Goal: Book appointment/travel/reservation

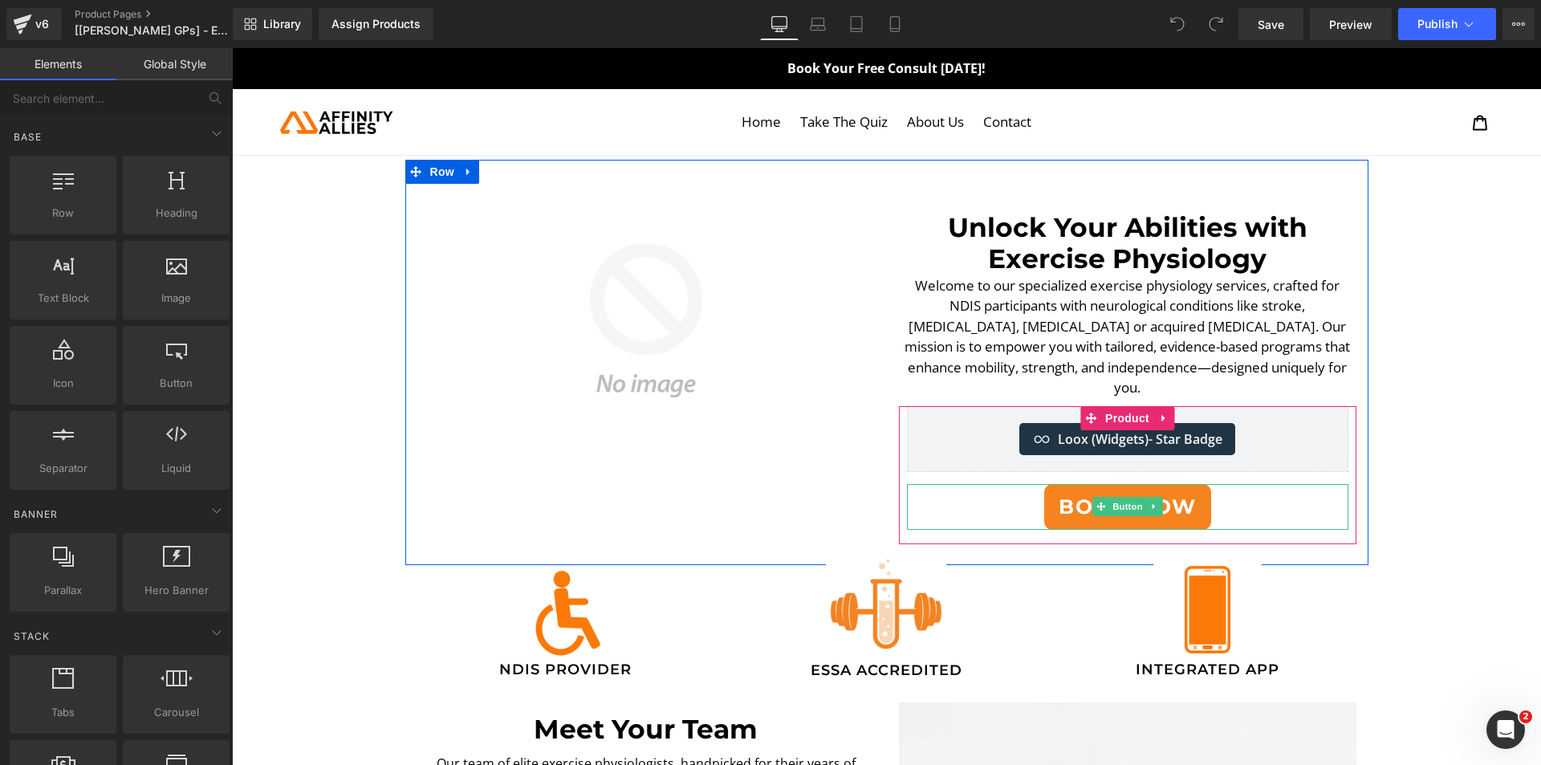
click at [973, 484] on div "BOOK NOW" at bounding box center [1128, 507] width 442 height 47
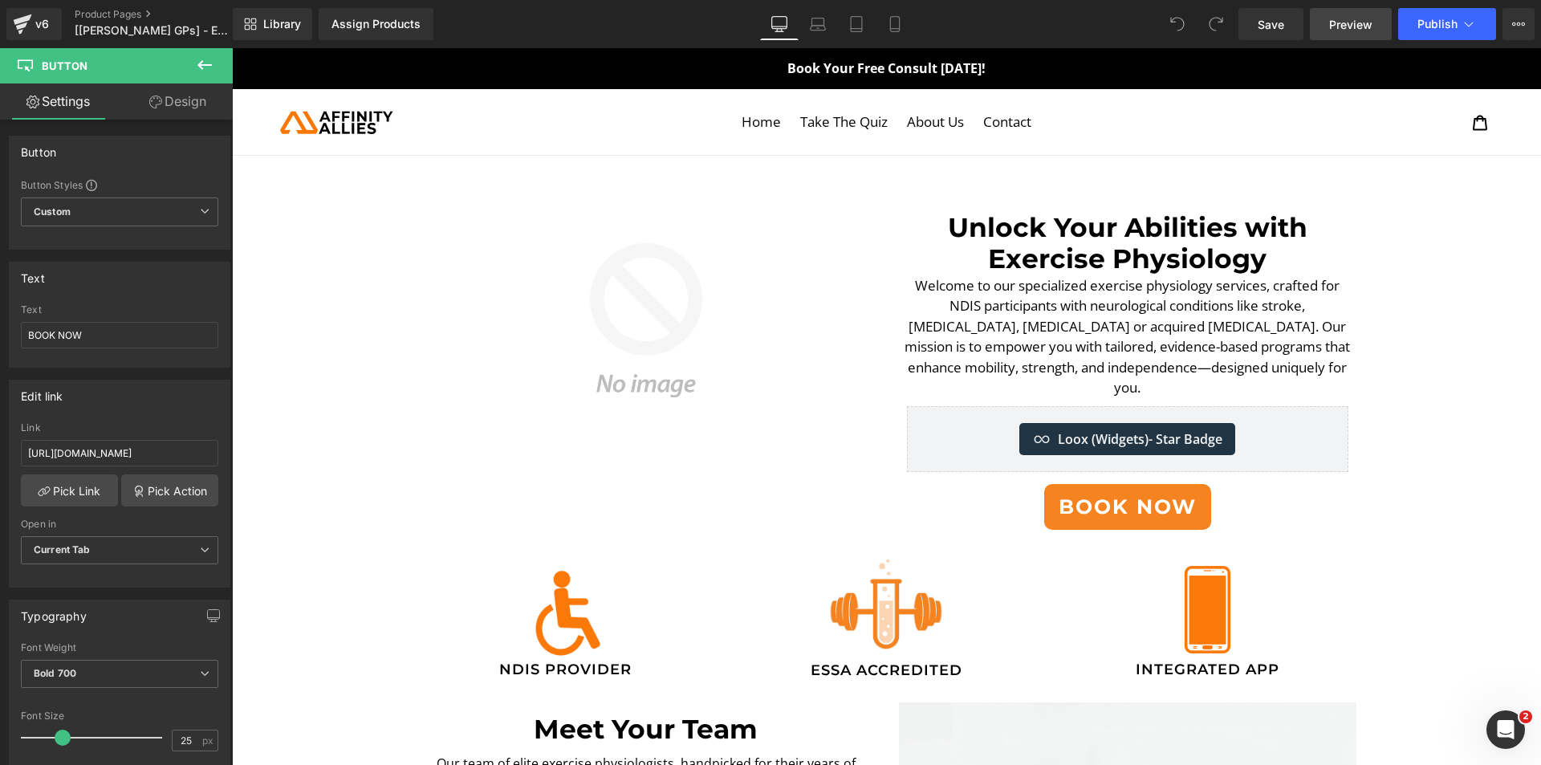
click at [1332, 32] on span "Preview" at bounding box center [1351, 24] width 43 height 17
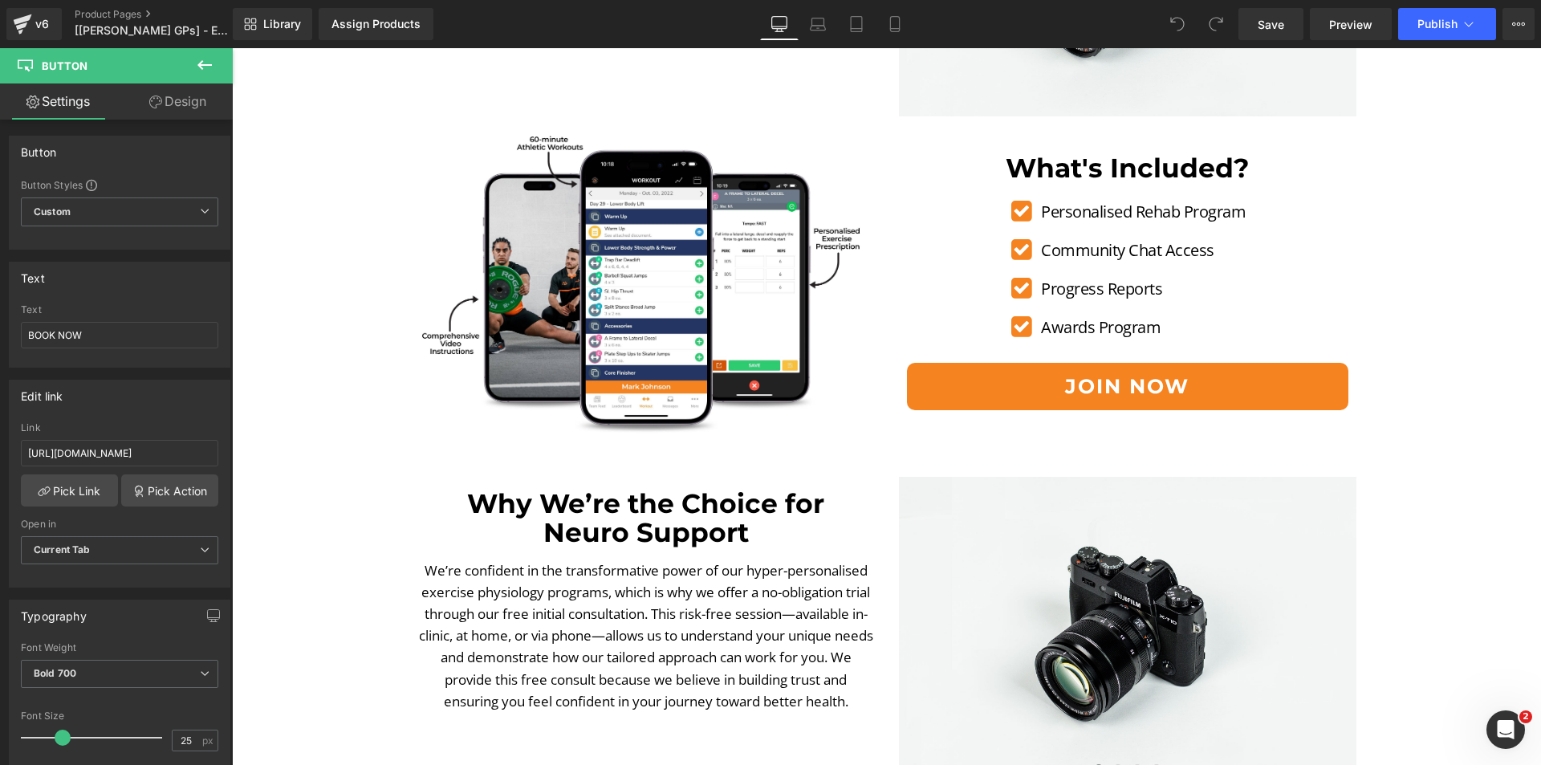
scroll to position [1606, 0]
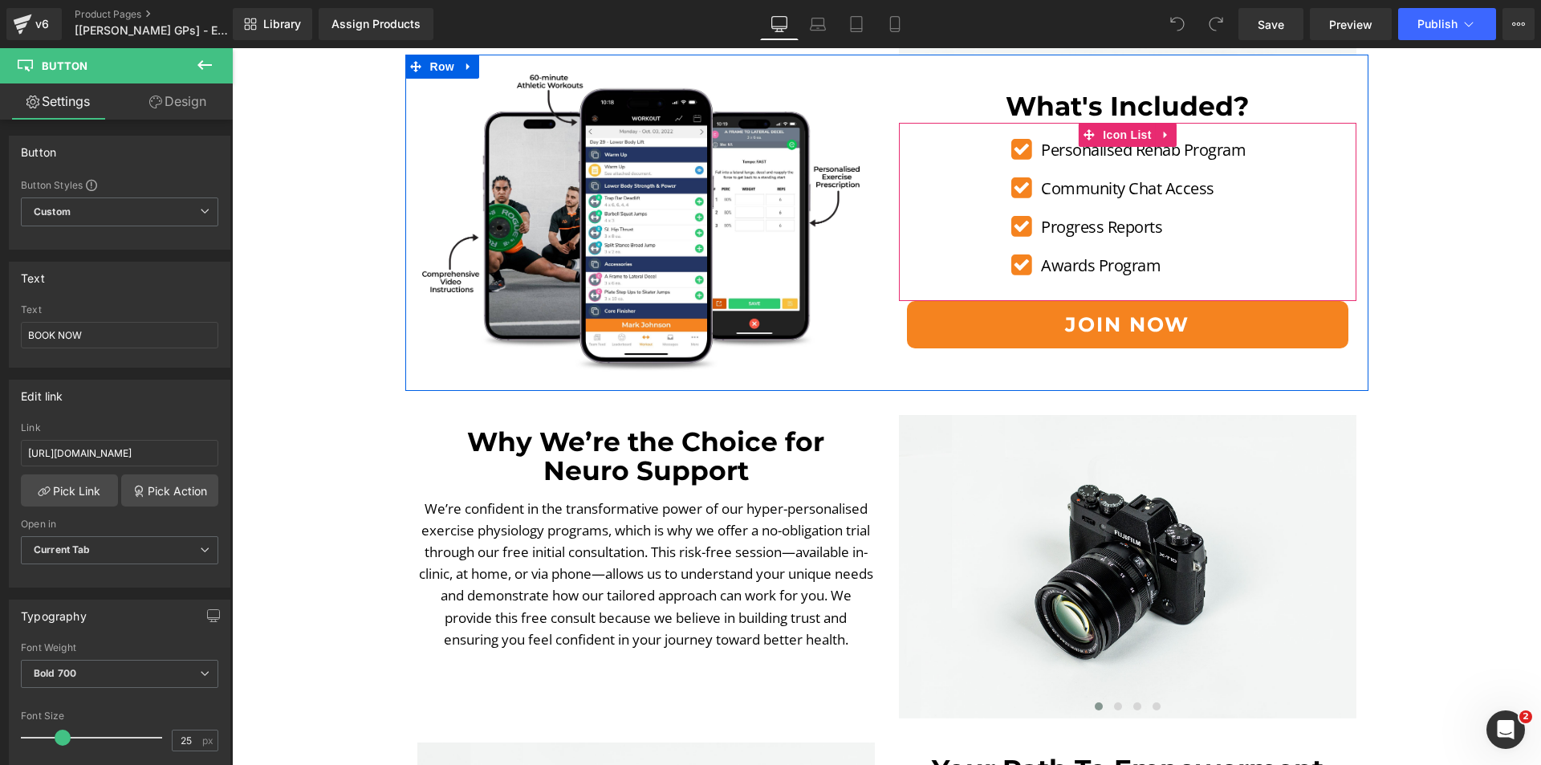
click at [992, 313] on button "Join Now" at bounding box center [1128, 325] width 442 height 48
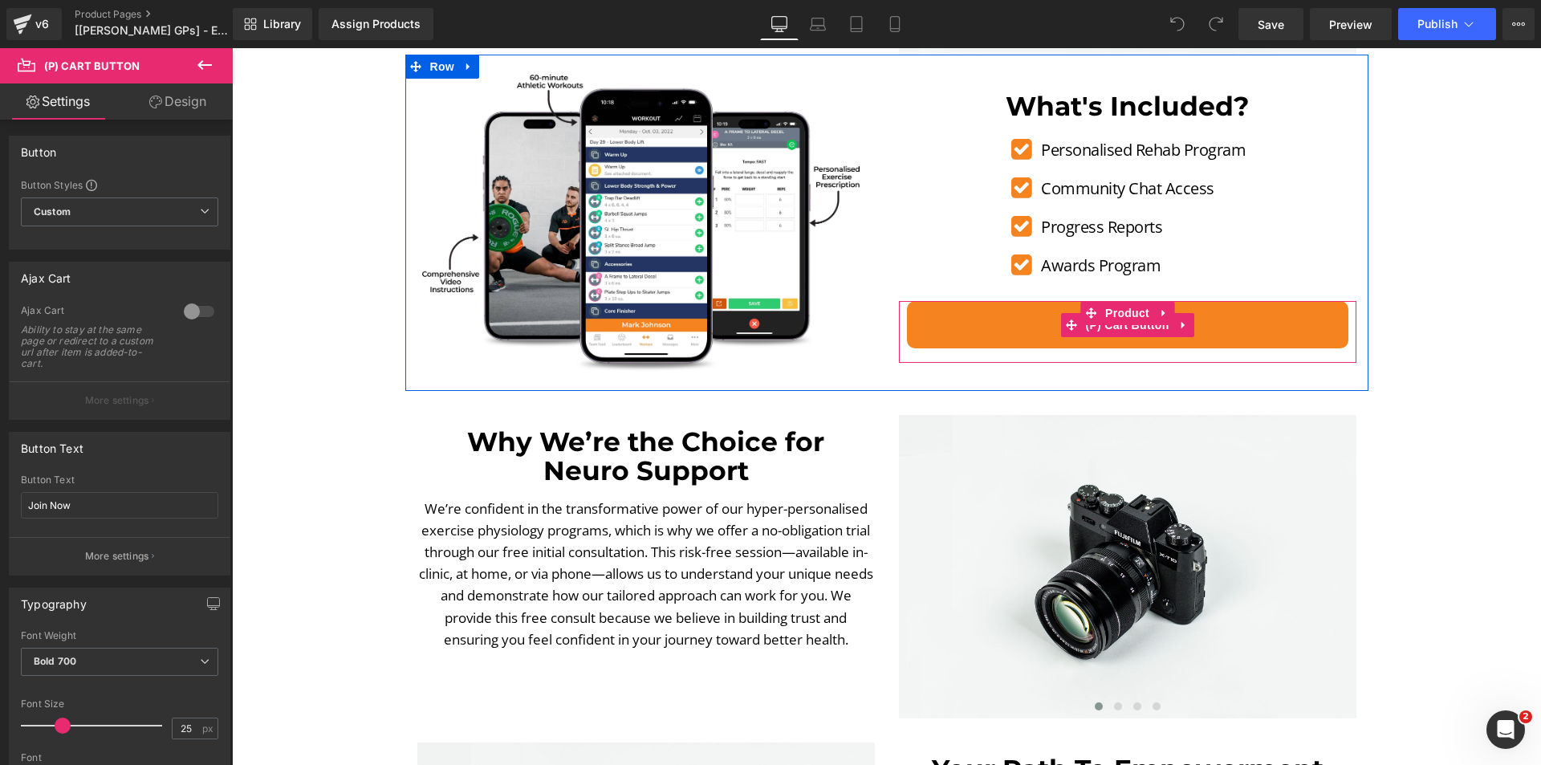
click at [1125, 340] on button "Join Now" at bounding box center [1128, 325] width 442 height 48
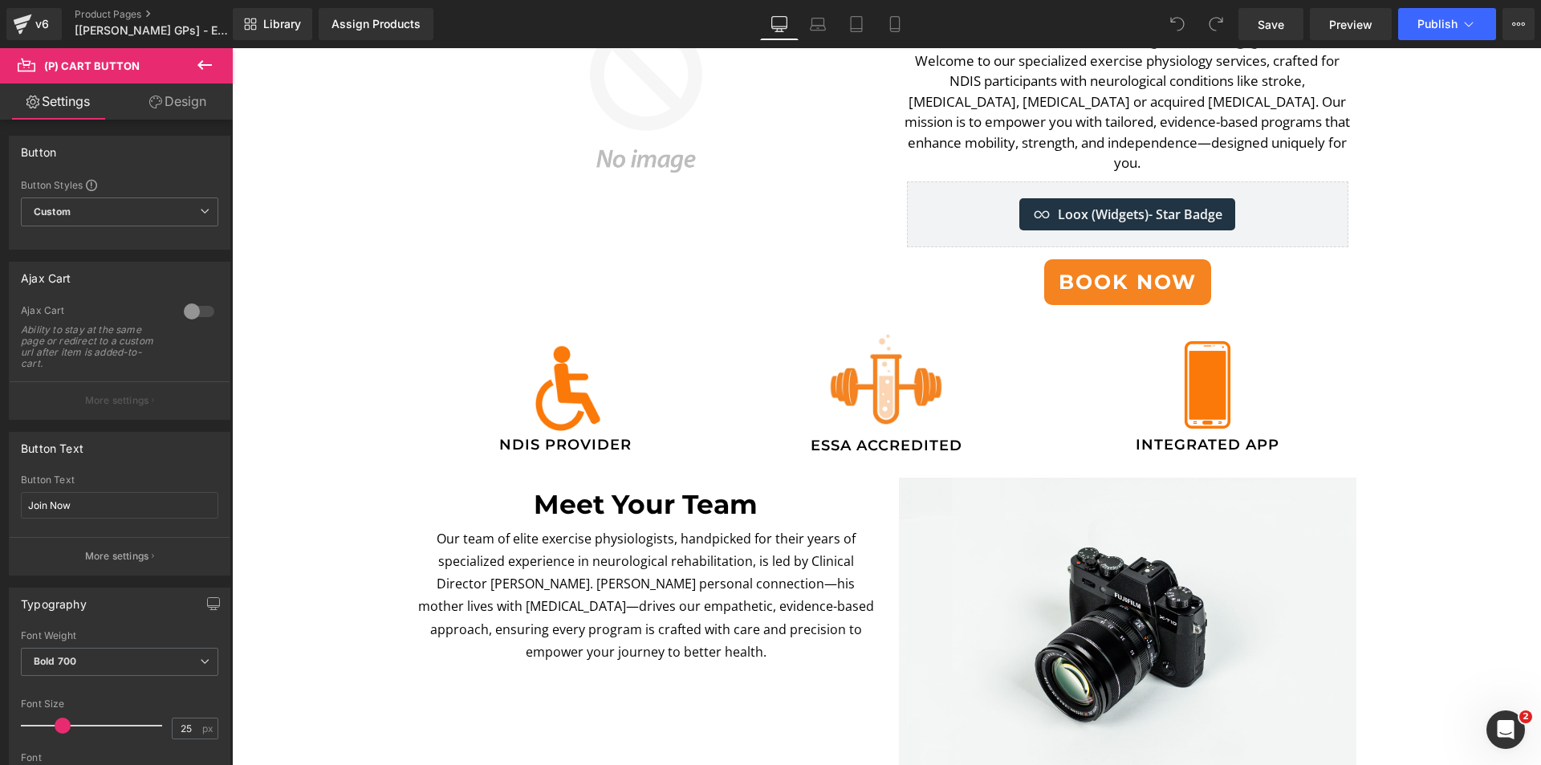
scroll to position [0, 0]
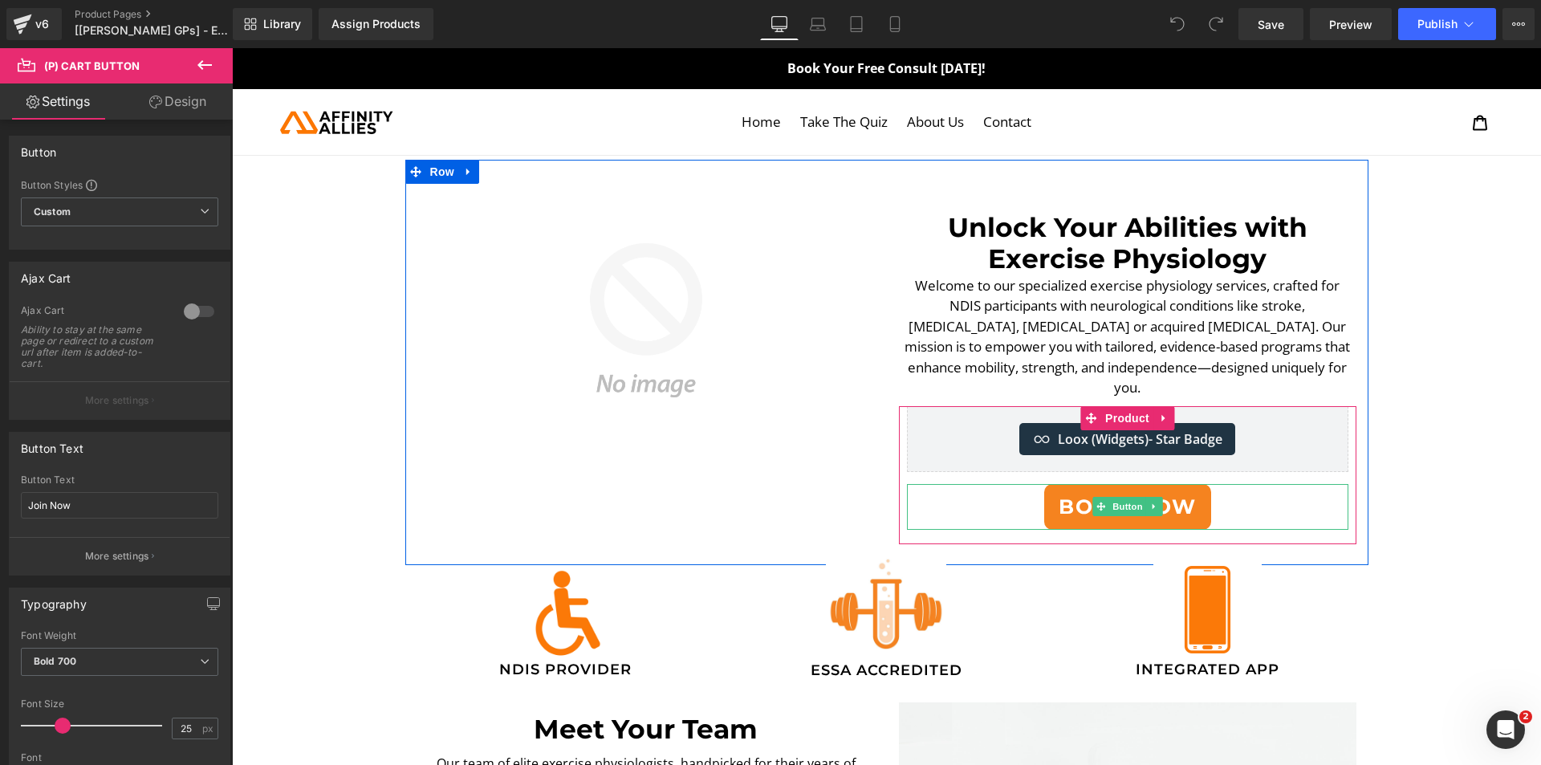
click at [983, 500] on div "BOOK NOW" at bounding box center [1128, 507] width 442 height 47
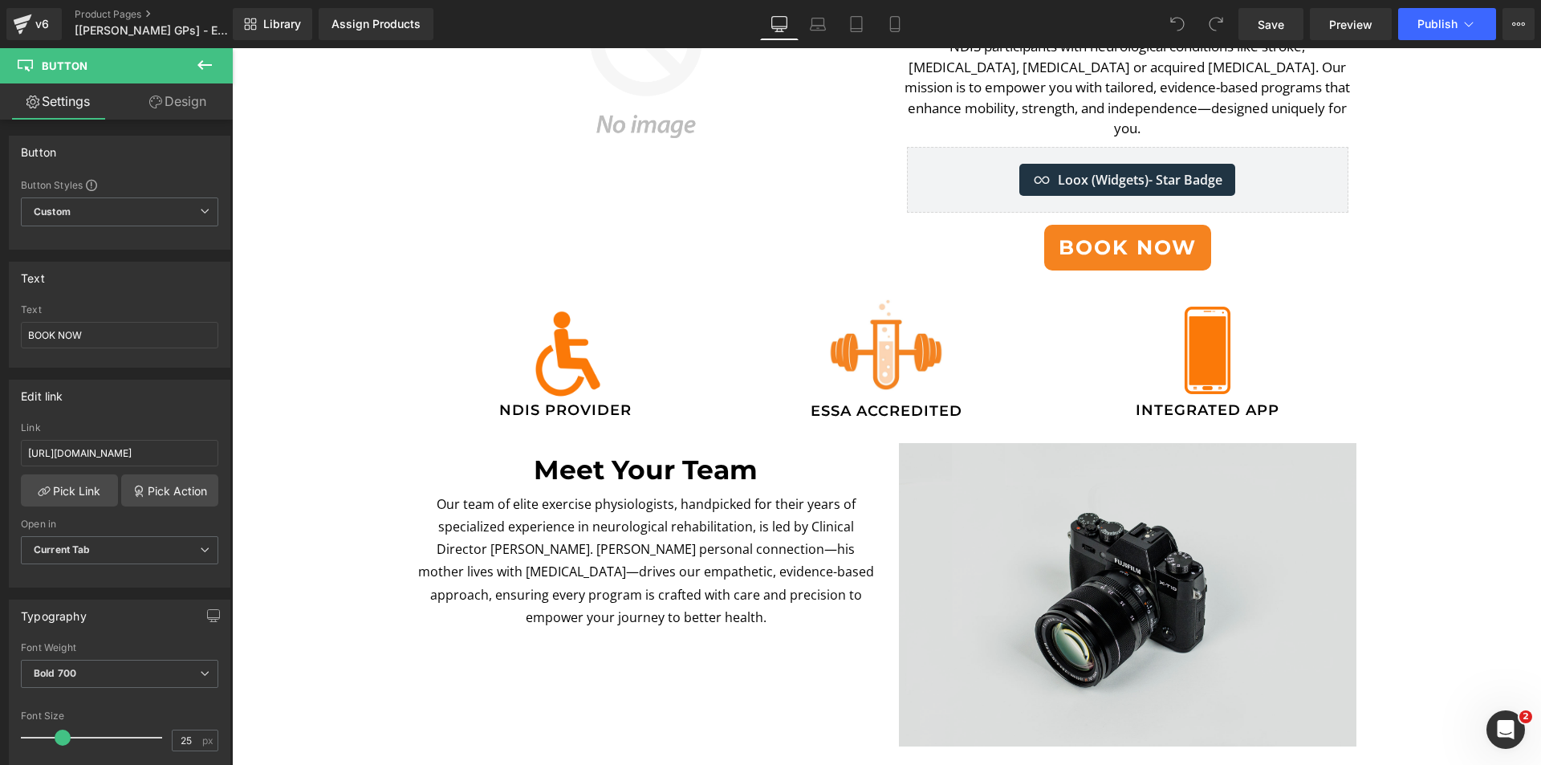
scroll to position [321, 0]
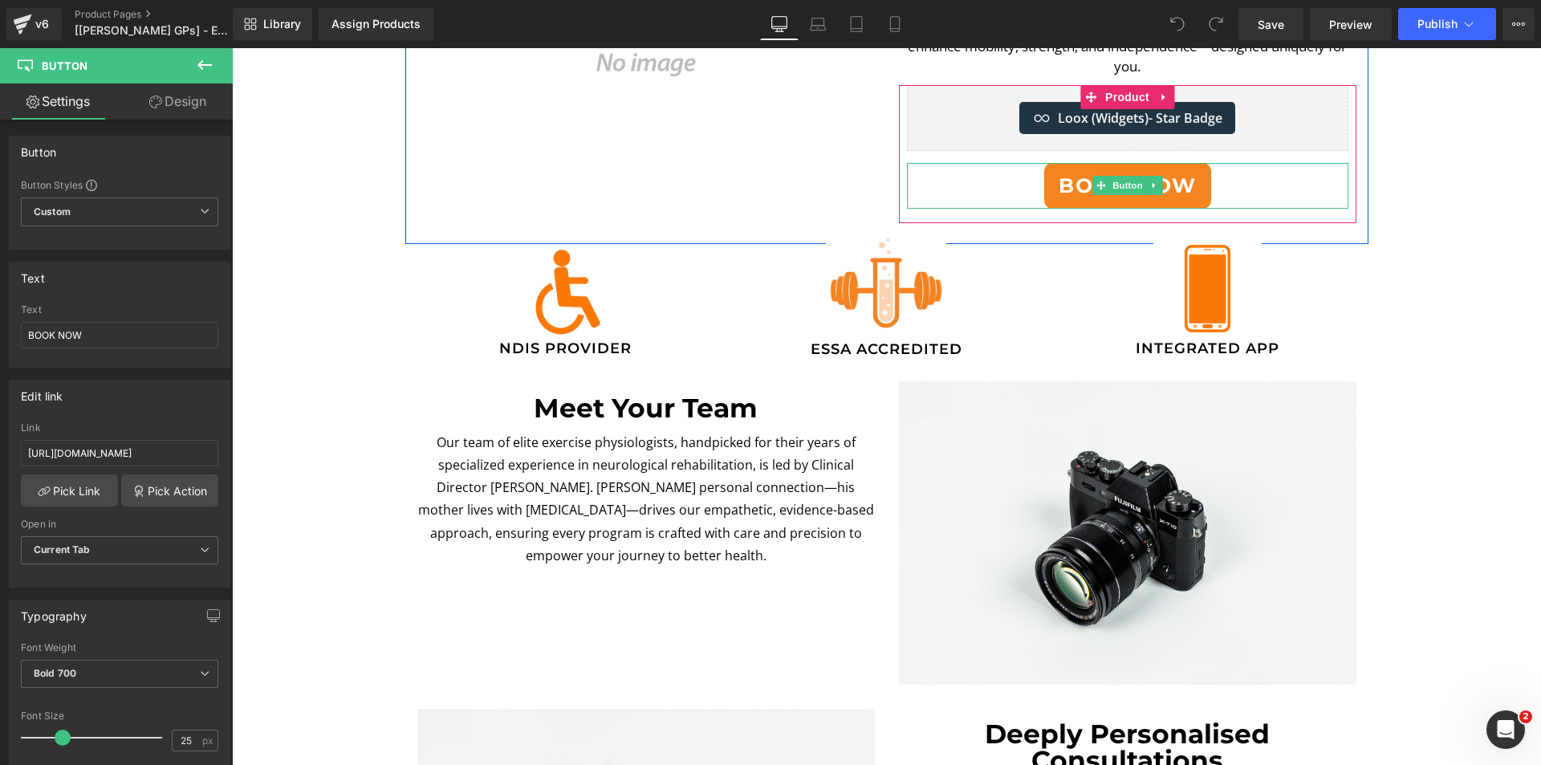
click at [997, 180] on div "BOOK NOW" at bounding box center [1128, 186] width 442 height 47
click at [1139, 177] on span "Button" at bounding box center [1128, 186] width 37 height 19
click at [1152, 183] on icon at bounding box center [1153, 186] width 2 height 6
click at [1142, 181] on icon at bounding box center [1146, 186] width 9 height 10
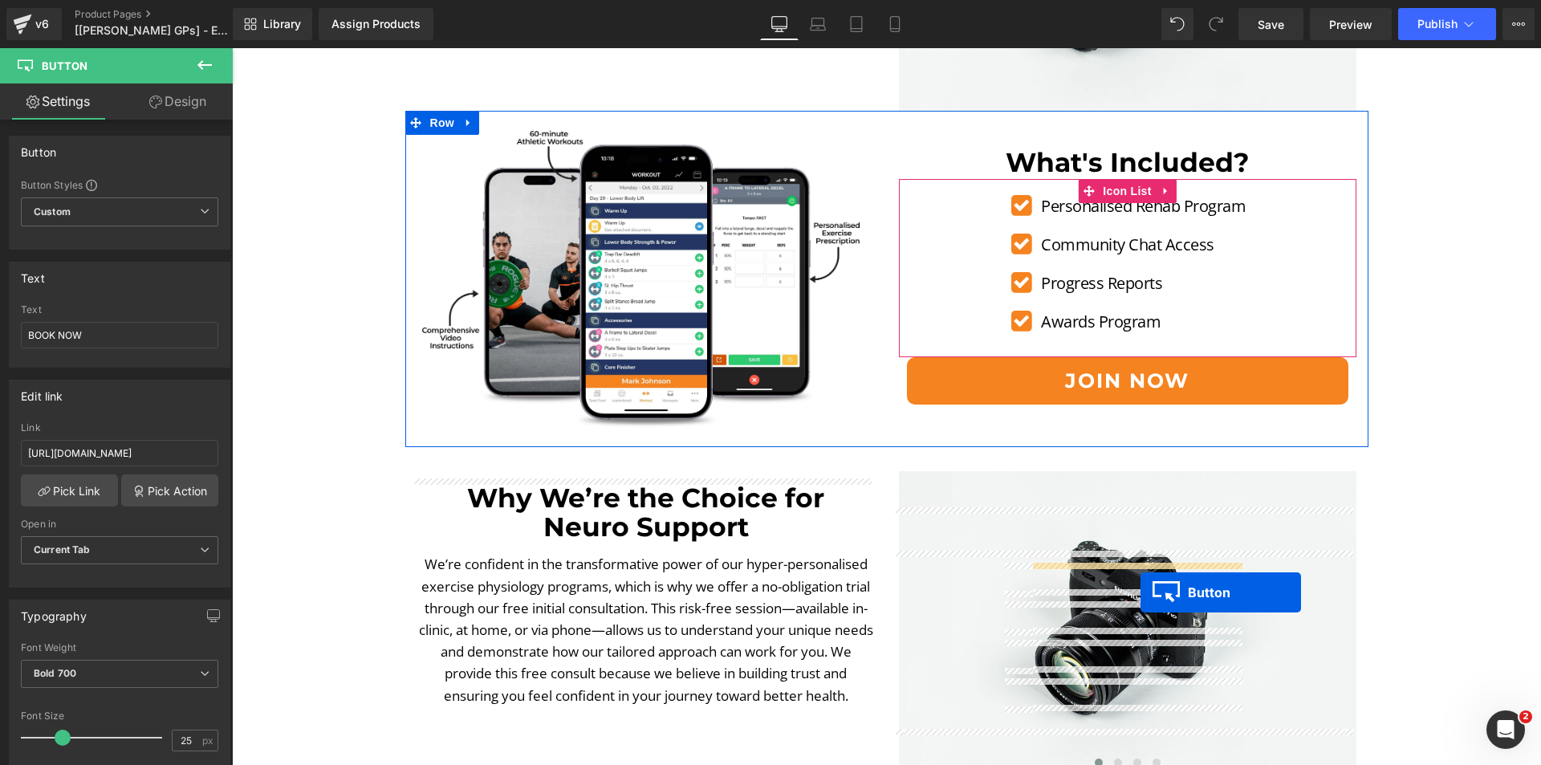
scroll to position [1606, 0]
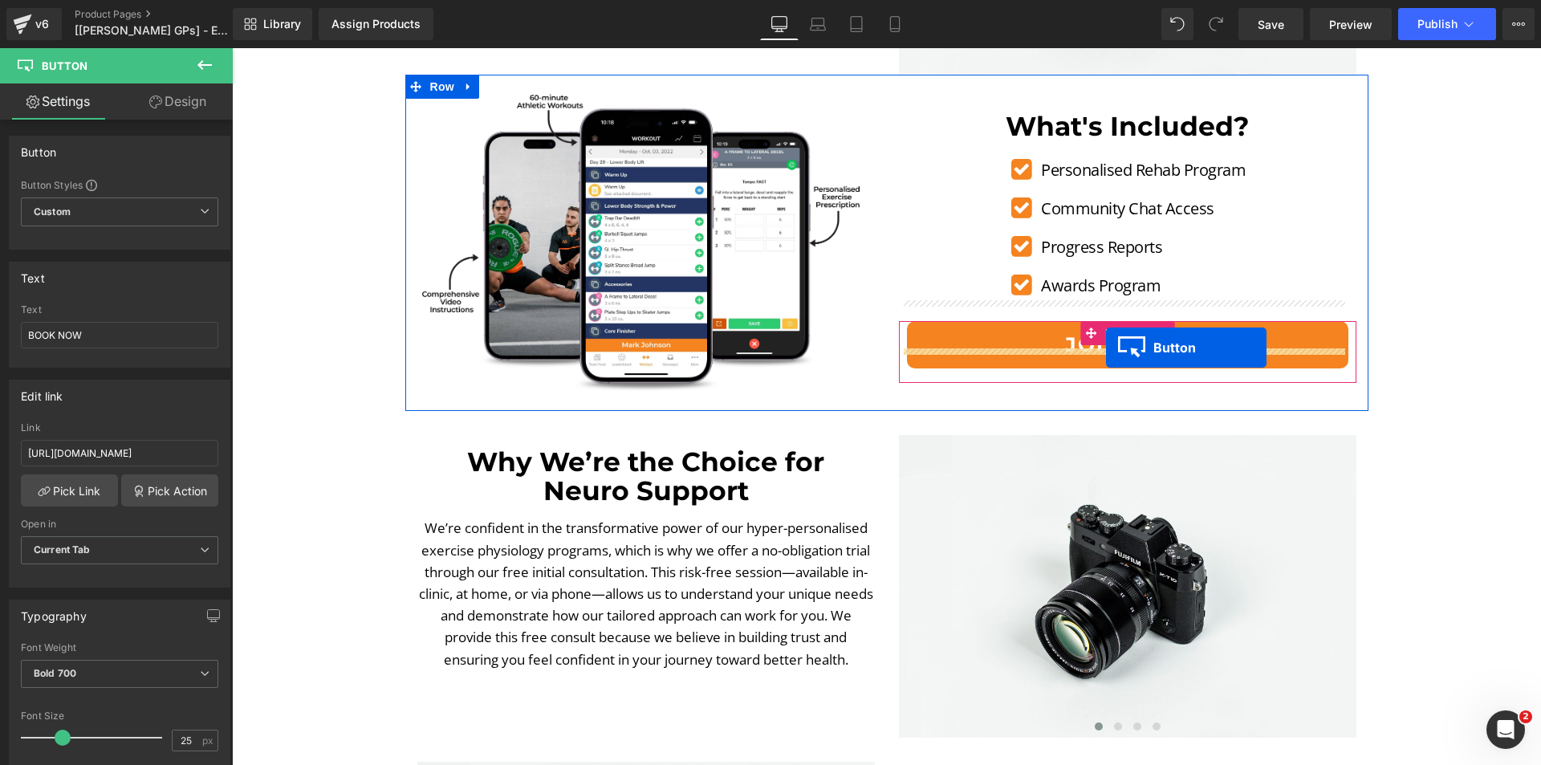
drag, startPoint x: 1114, startPoint y: 203, endPoint x: 1106, endPoint y: 348, distance: 144.7
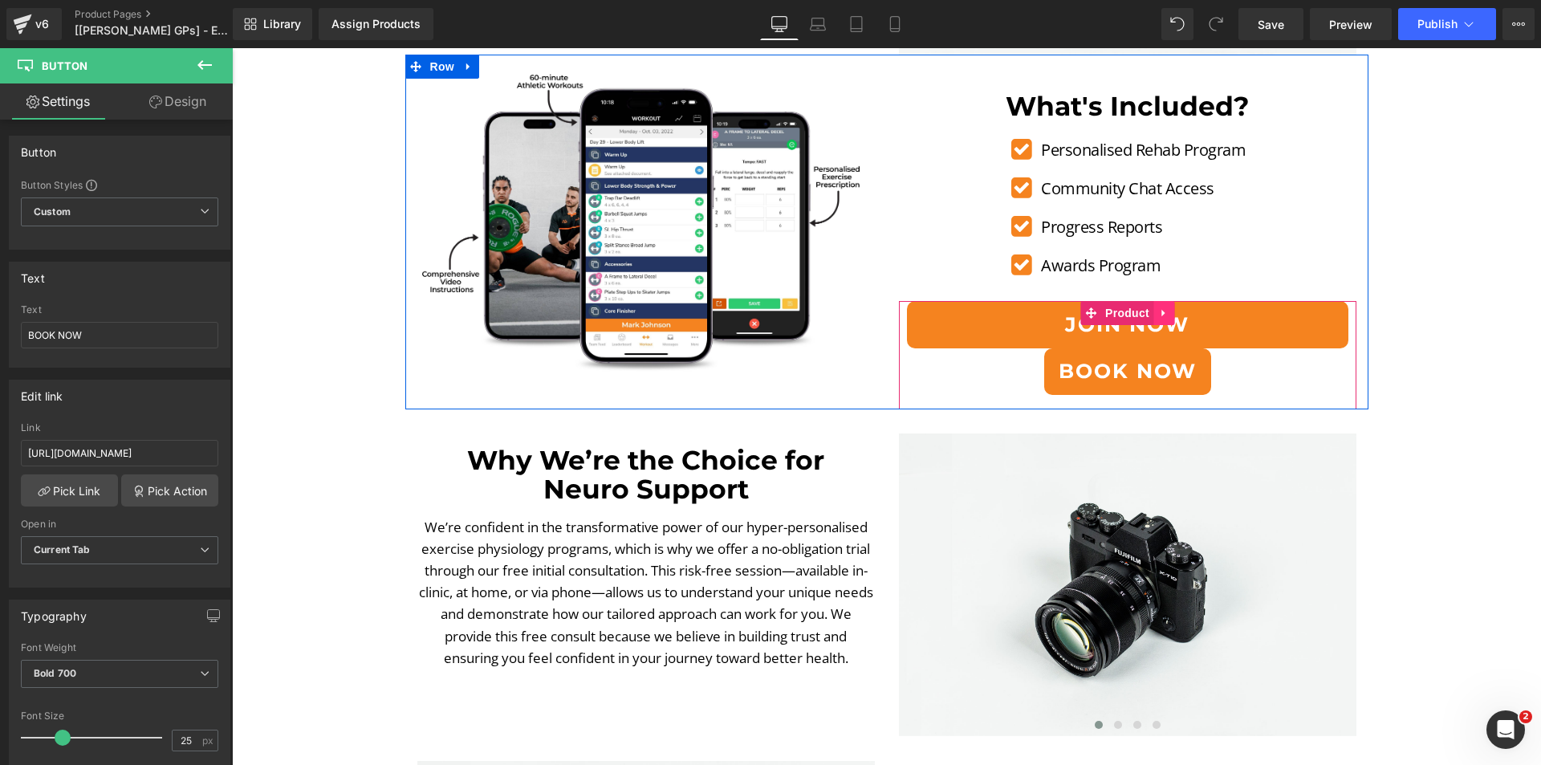
click at [1159, 312] on icon at bounding box center [1164, 313] width 11 height 12
click at [1164, 312] on link at bounding box center [1174, 313] width 21 height 24
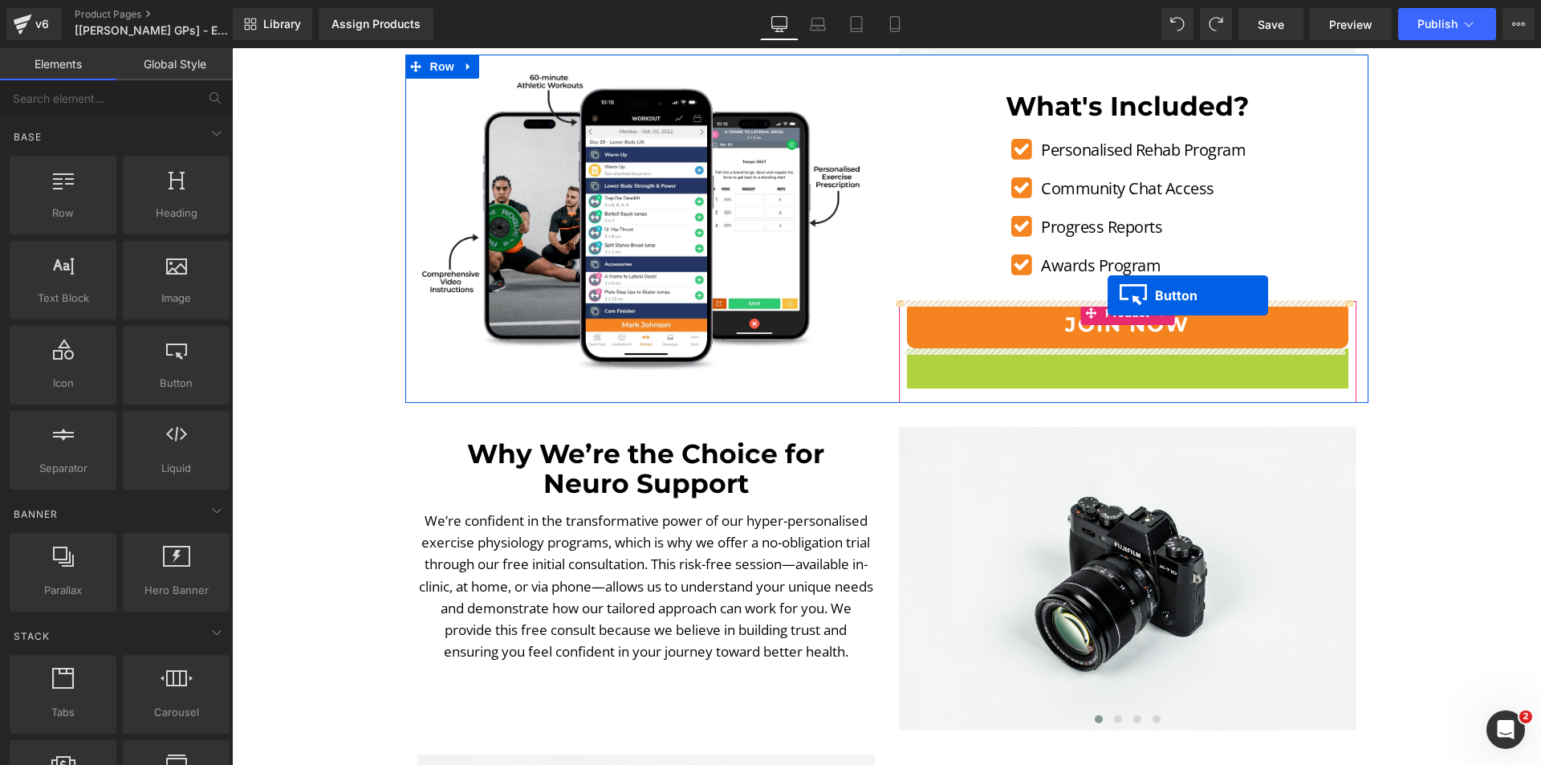
drag, startPoint x: 1114, startPoint y: 365, endPoint x: 1108, endPoint y: 295, distance: 70.1
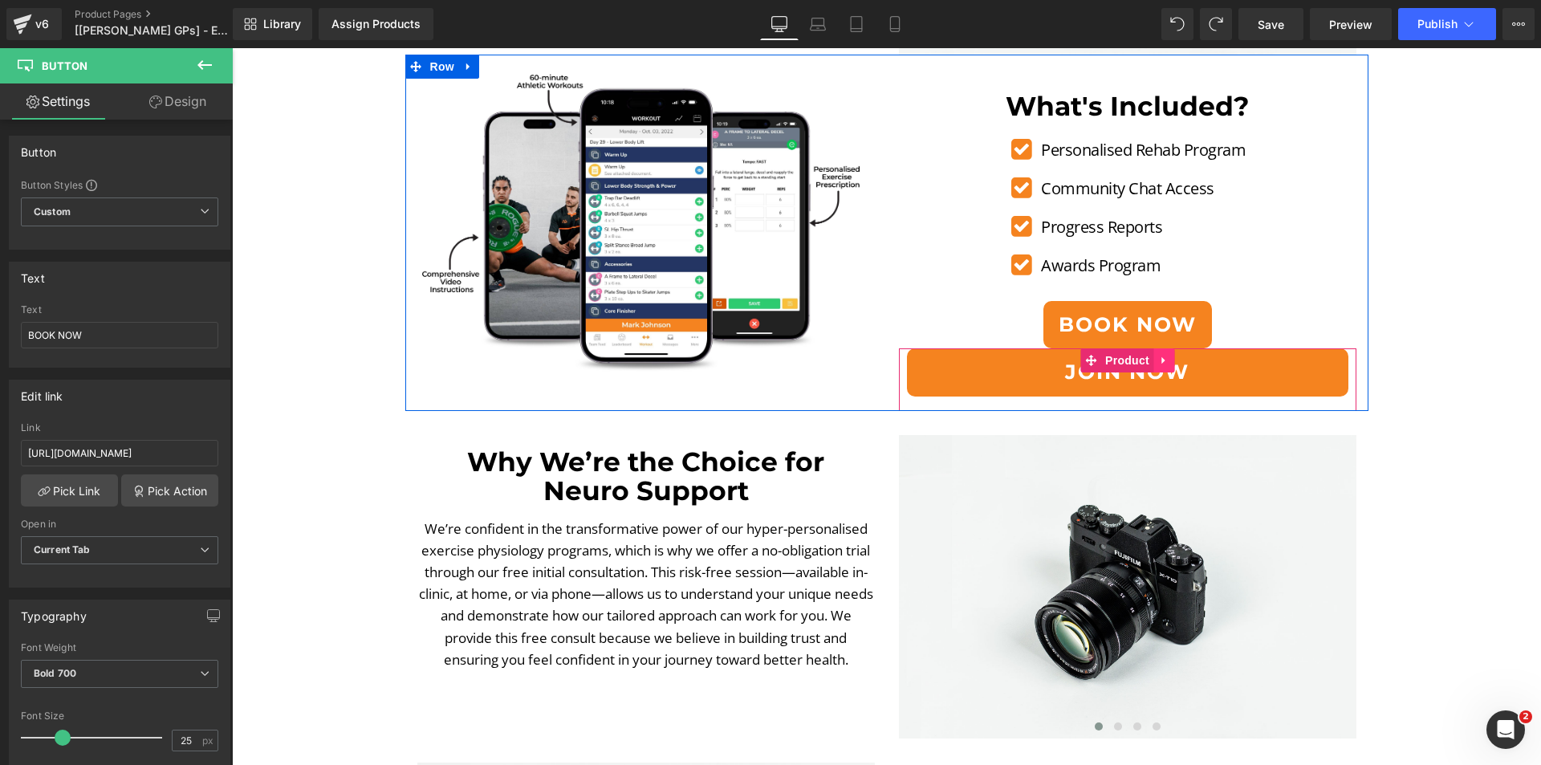
click at [1159, 364] on icon at bounding box center [1164, 361] width 11 height 12
click at [1164, 359] on link at bounding box center [1174, 360] width 21 height 24
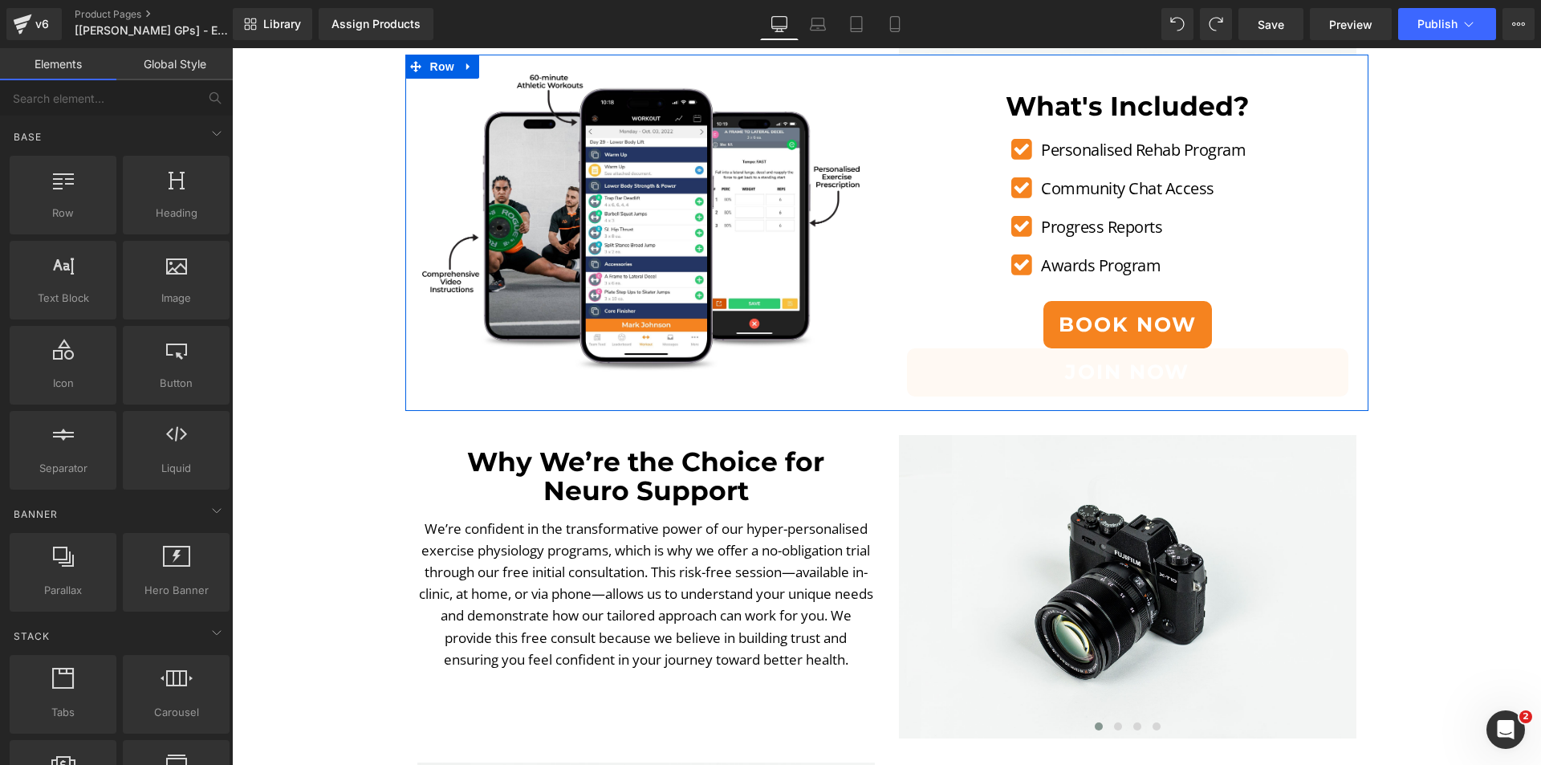
click at [993, 324] on div "BOOK NOW" at bounding box center [1128, 325] width 458 height 48
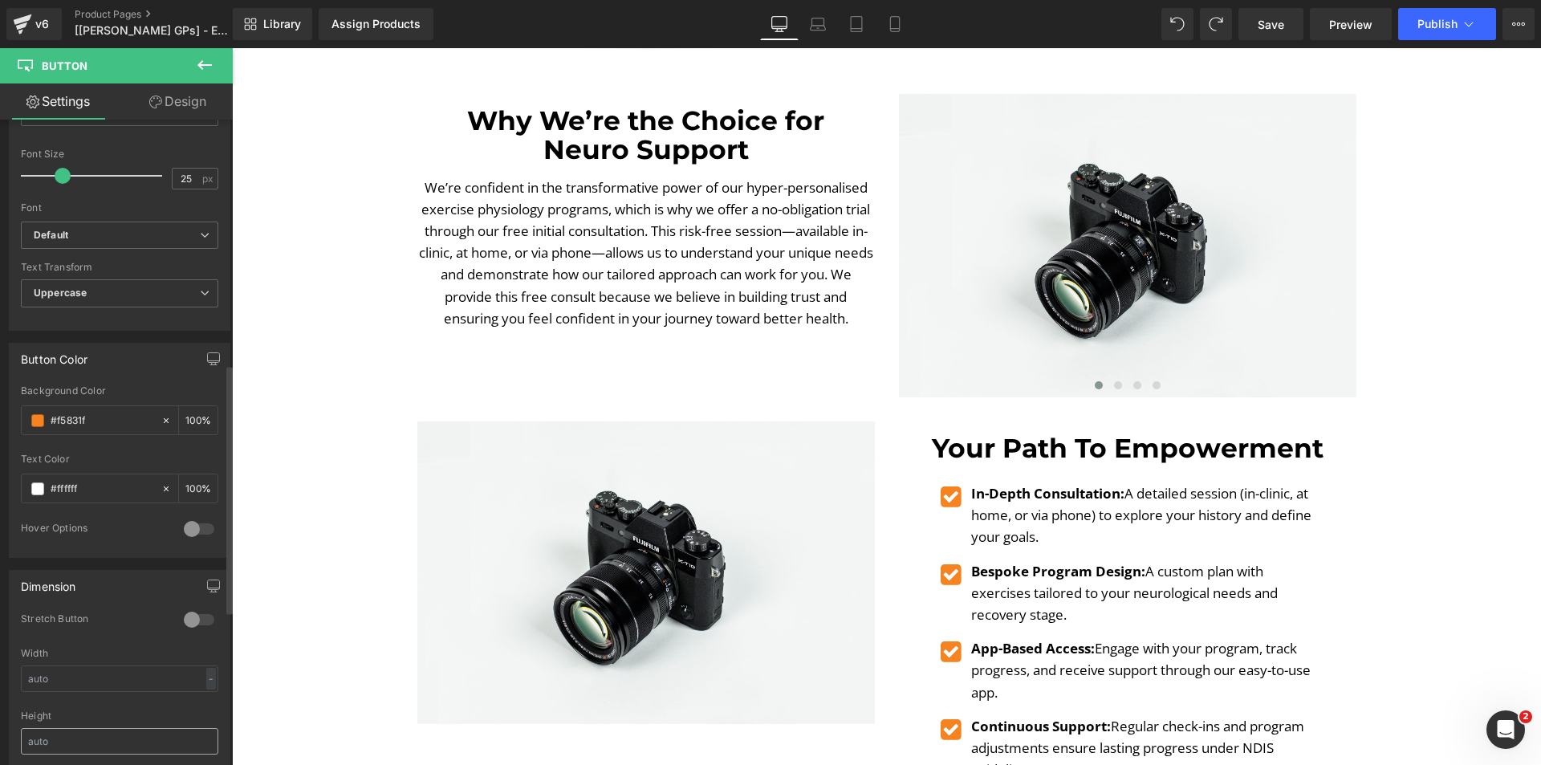
scroll to position [883, 0]
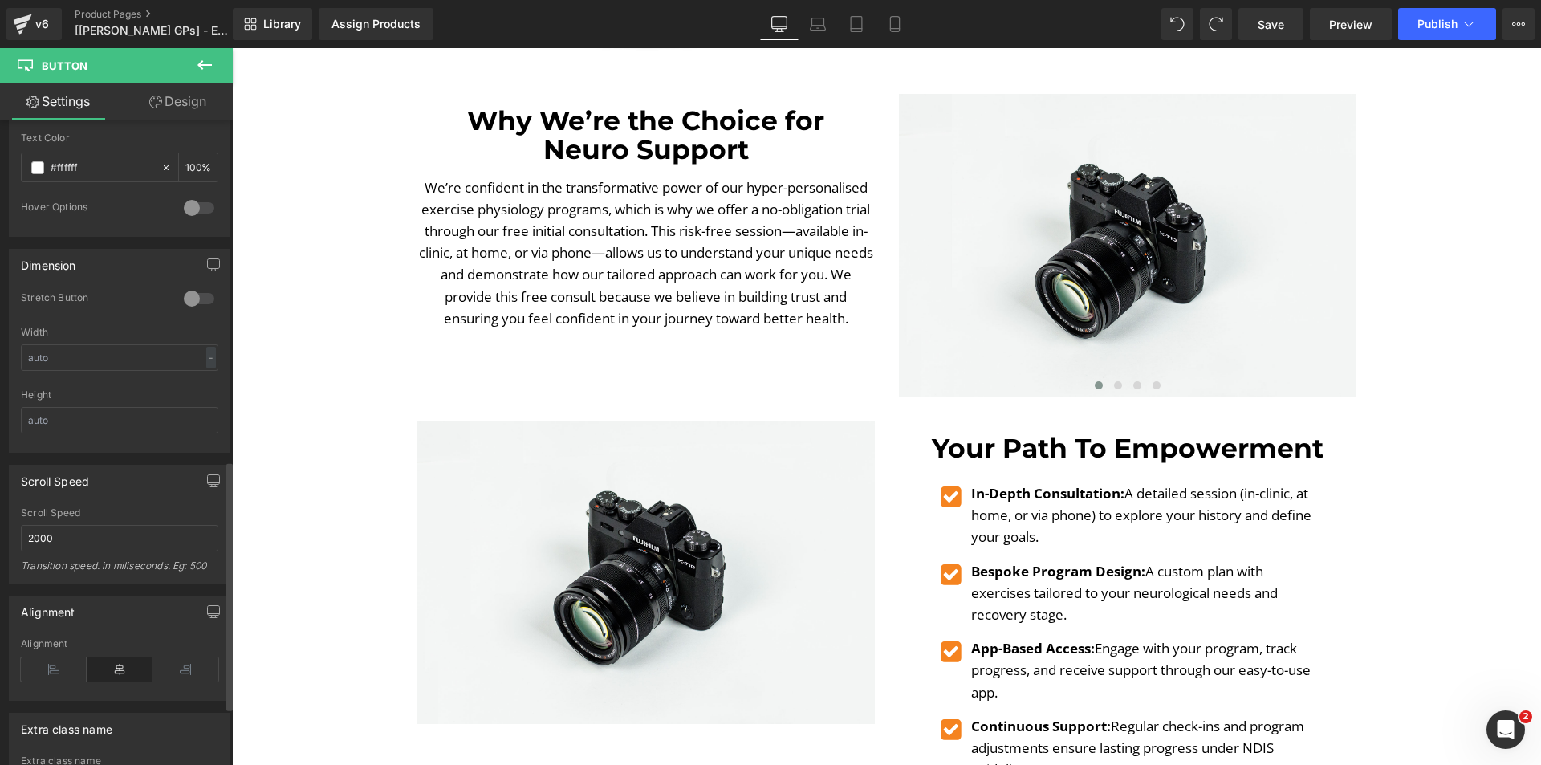
click at [192, 299] on div at bounding box center [199, 299] width 39 height 26
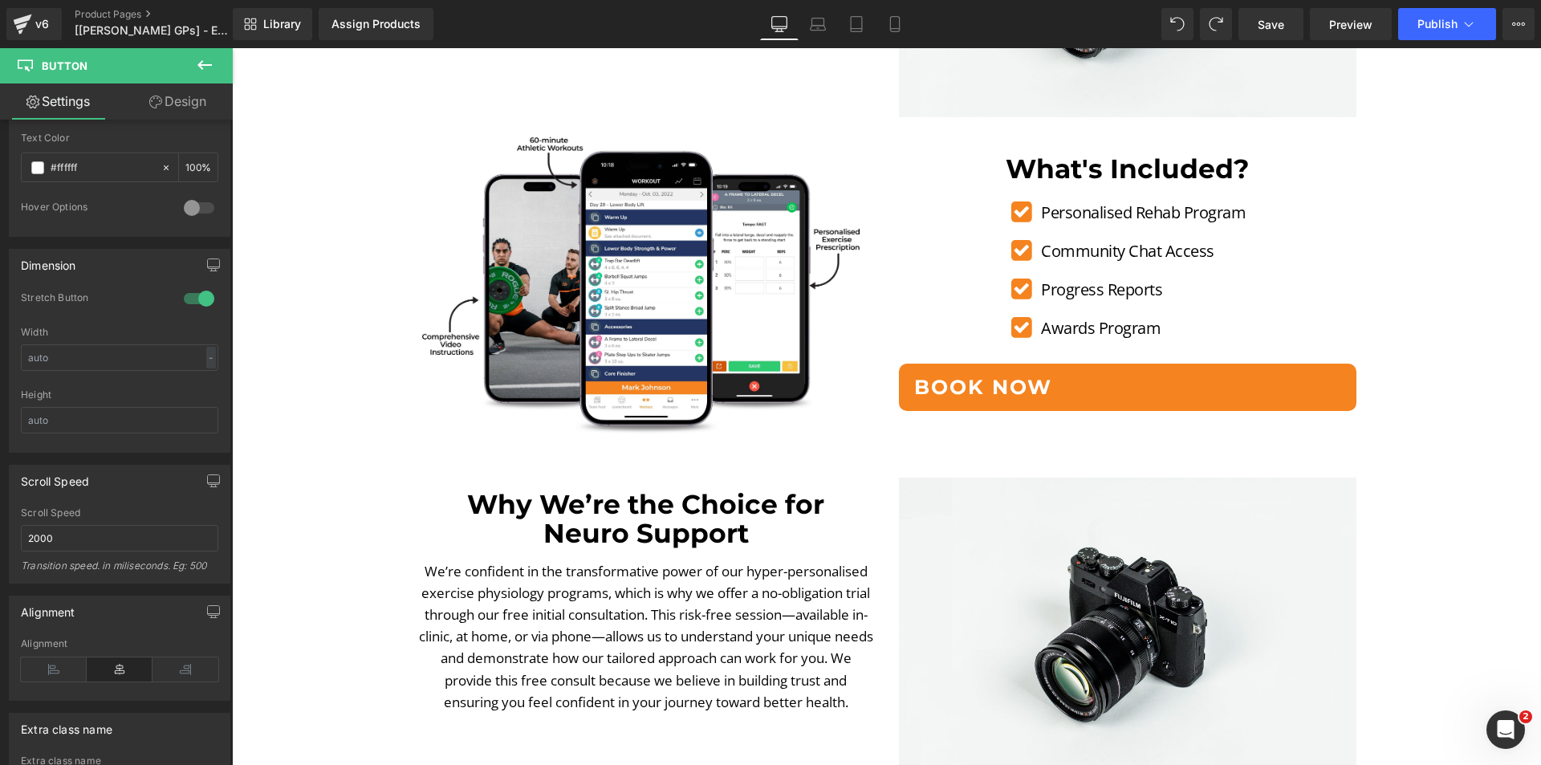
scroll to position [1525, 0]
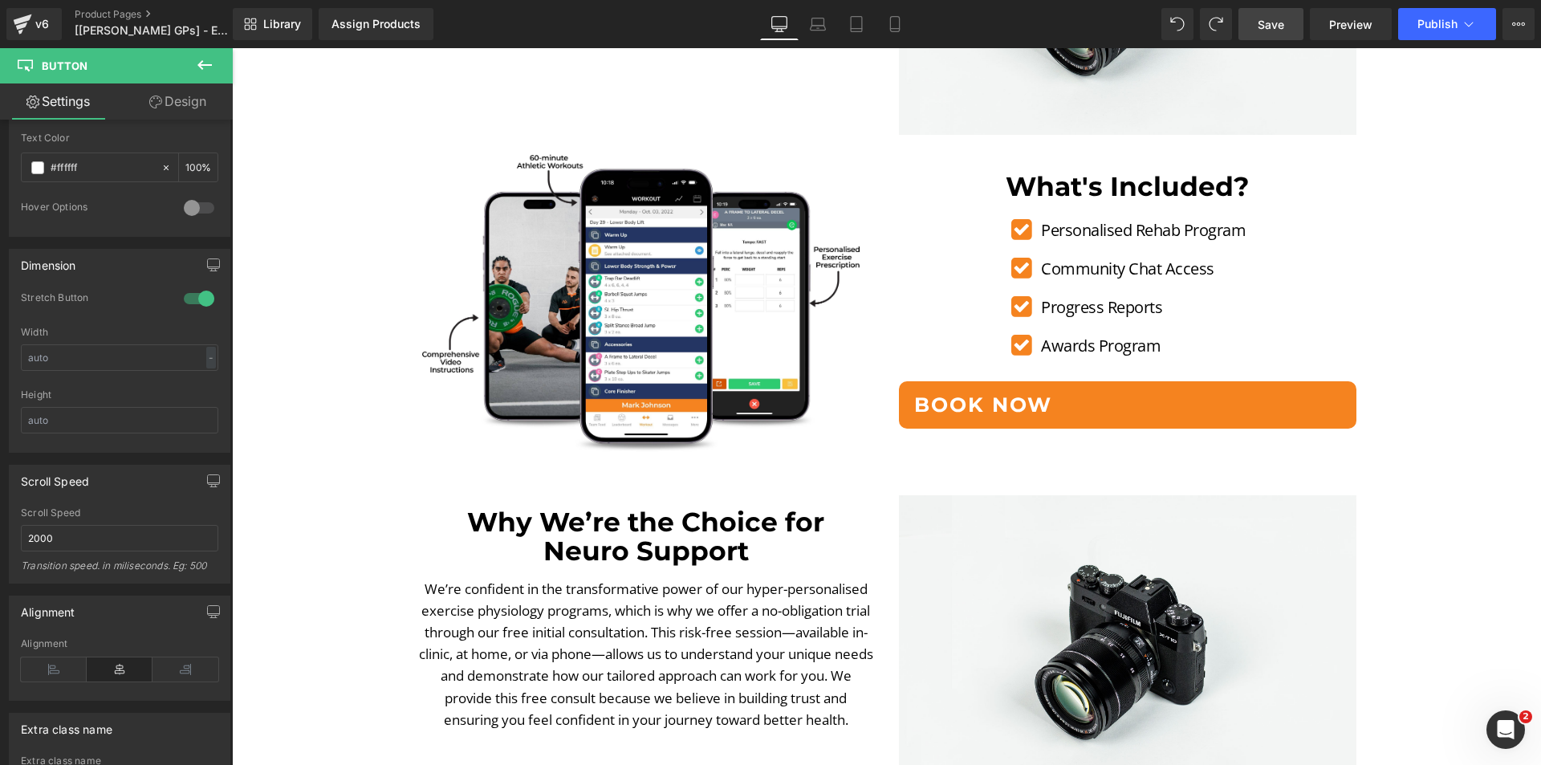
click at [1272, 22] on span "Save" at bounding box center [1271, 24] width 26 height 17
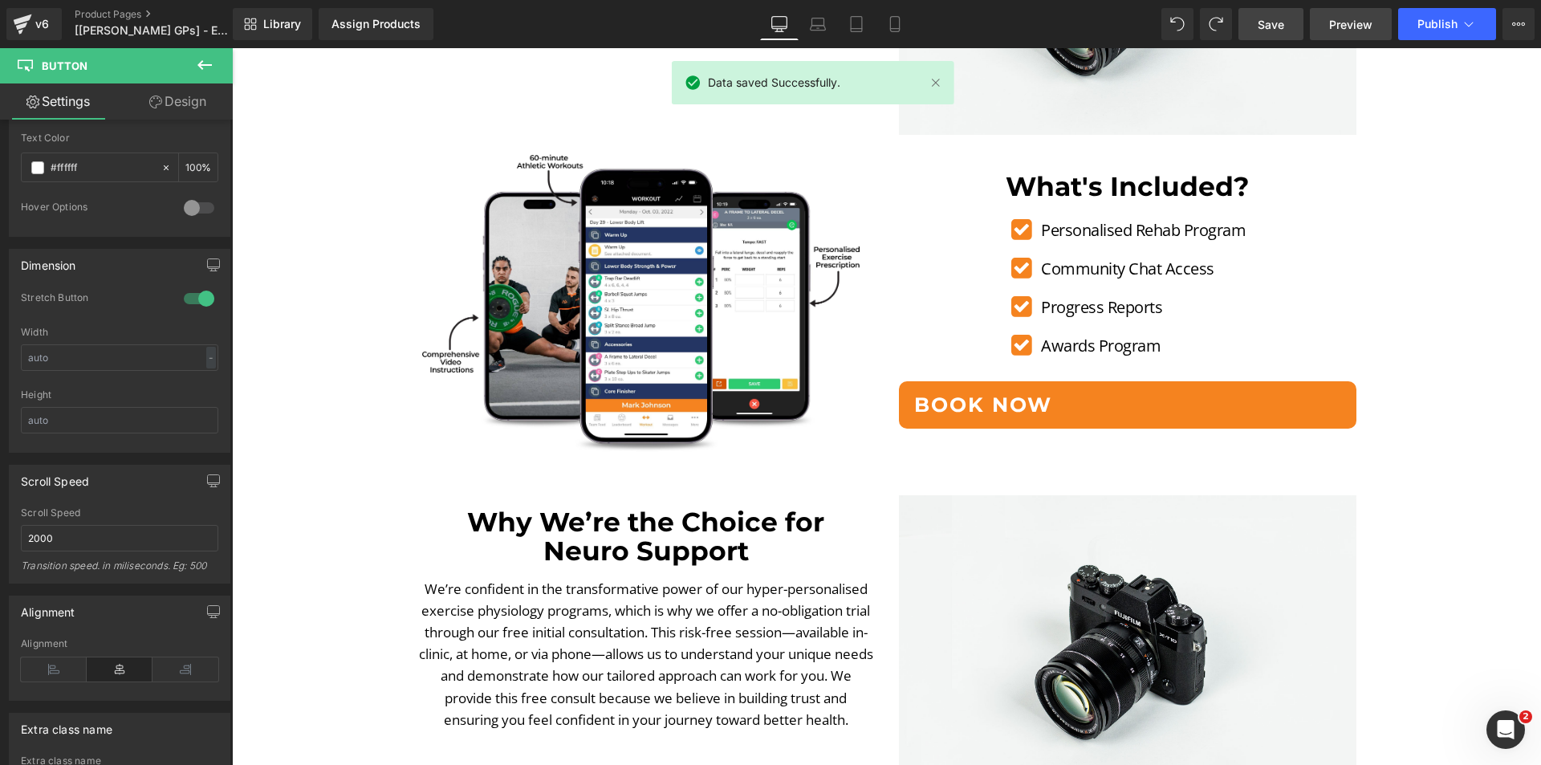
click at [1344, 30] on span "Preview" at bounding box center [1351, 24] width 43 height 17
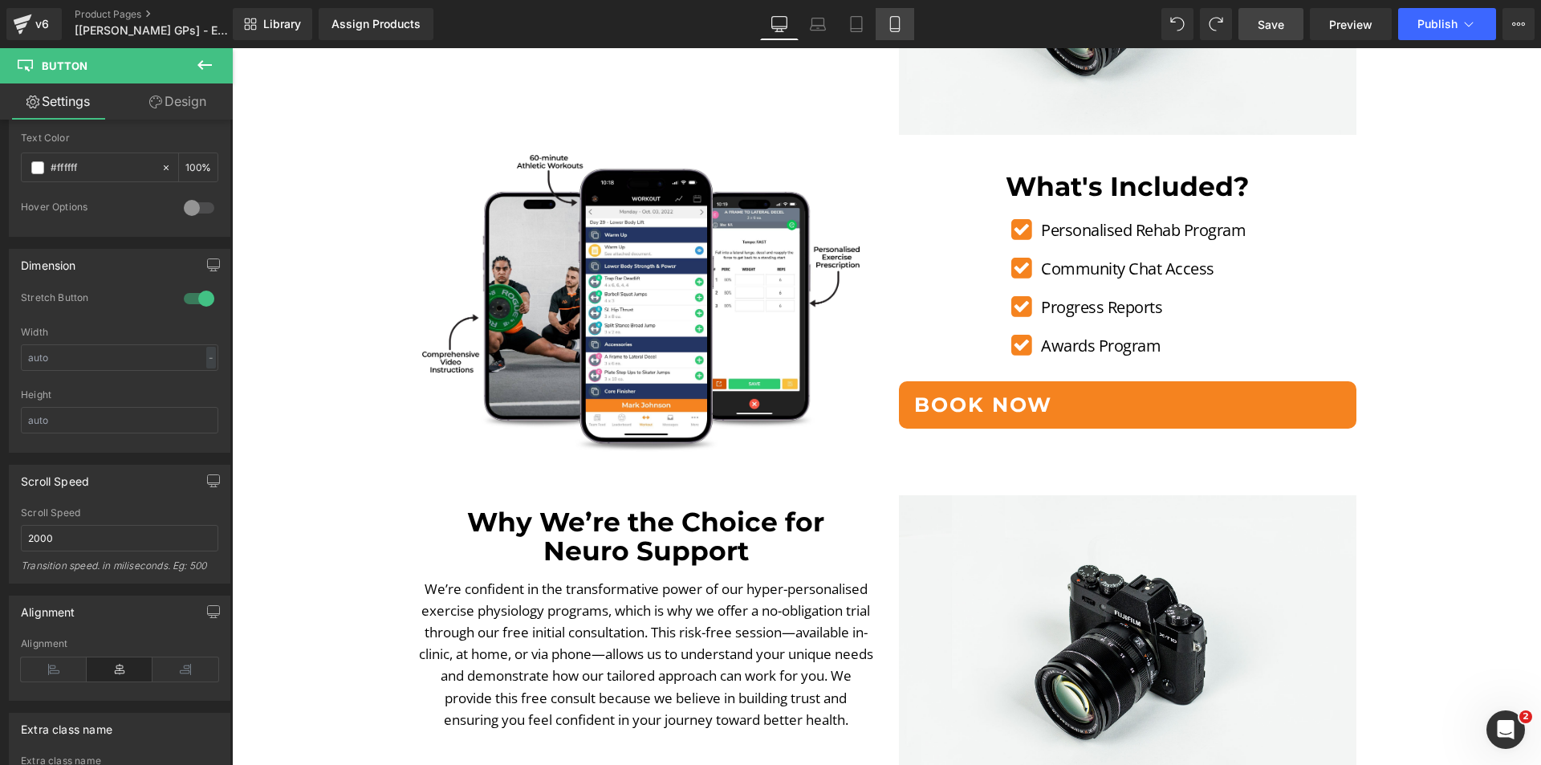
click at [899, 22] on icon at bounding box center [895, 24] width 16 height 16
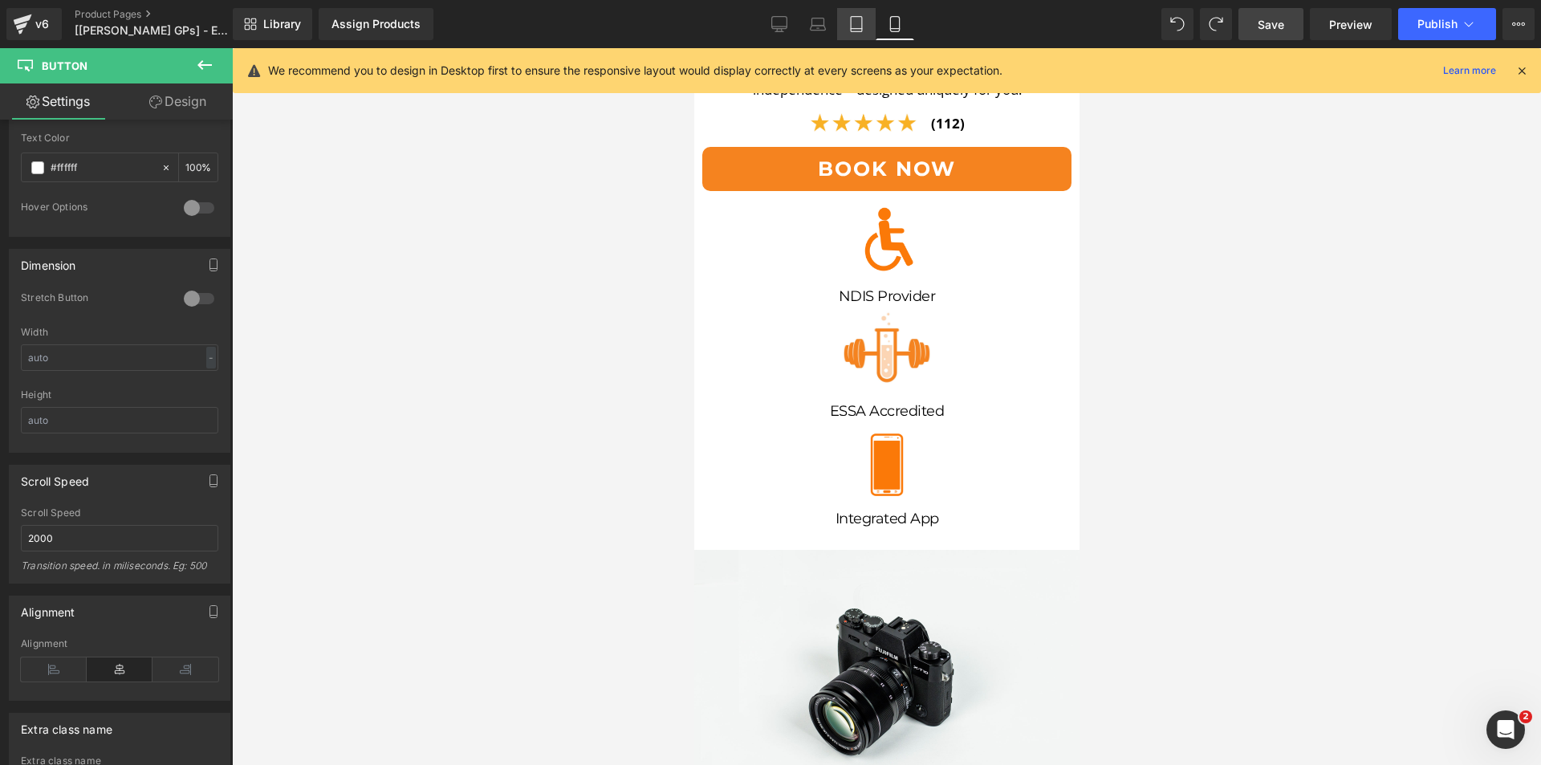
scroll to position [723, 0]
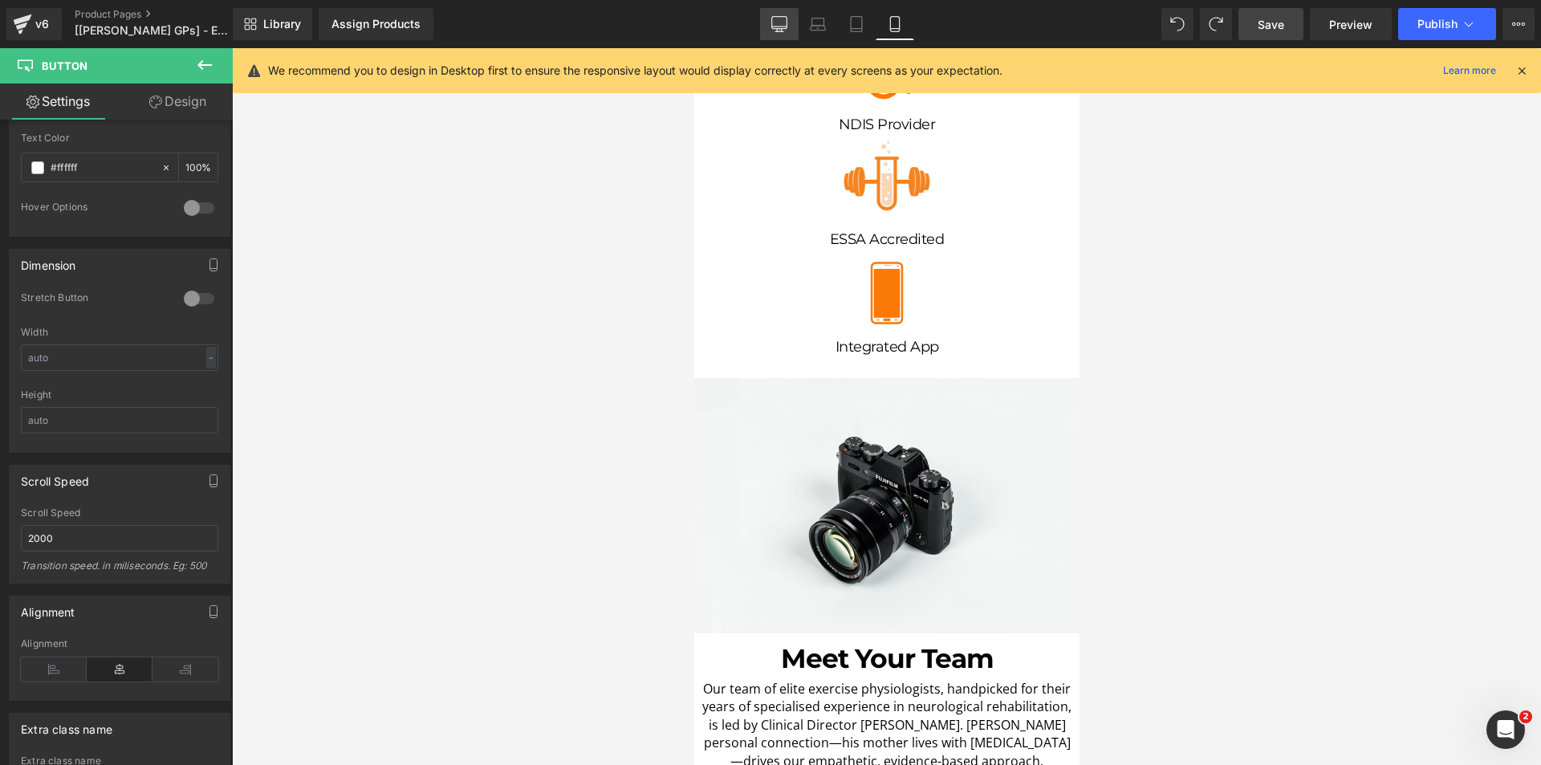
click at [767, 19] on link "Desktop" at bounding box center [779, 24] width 39 height 32
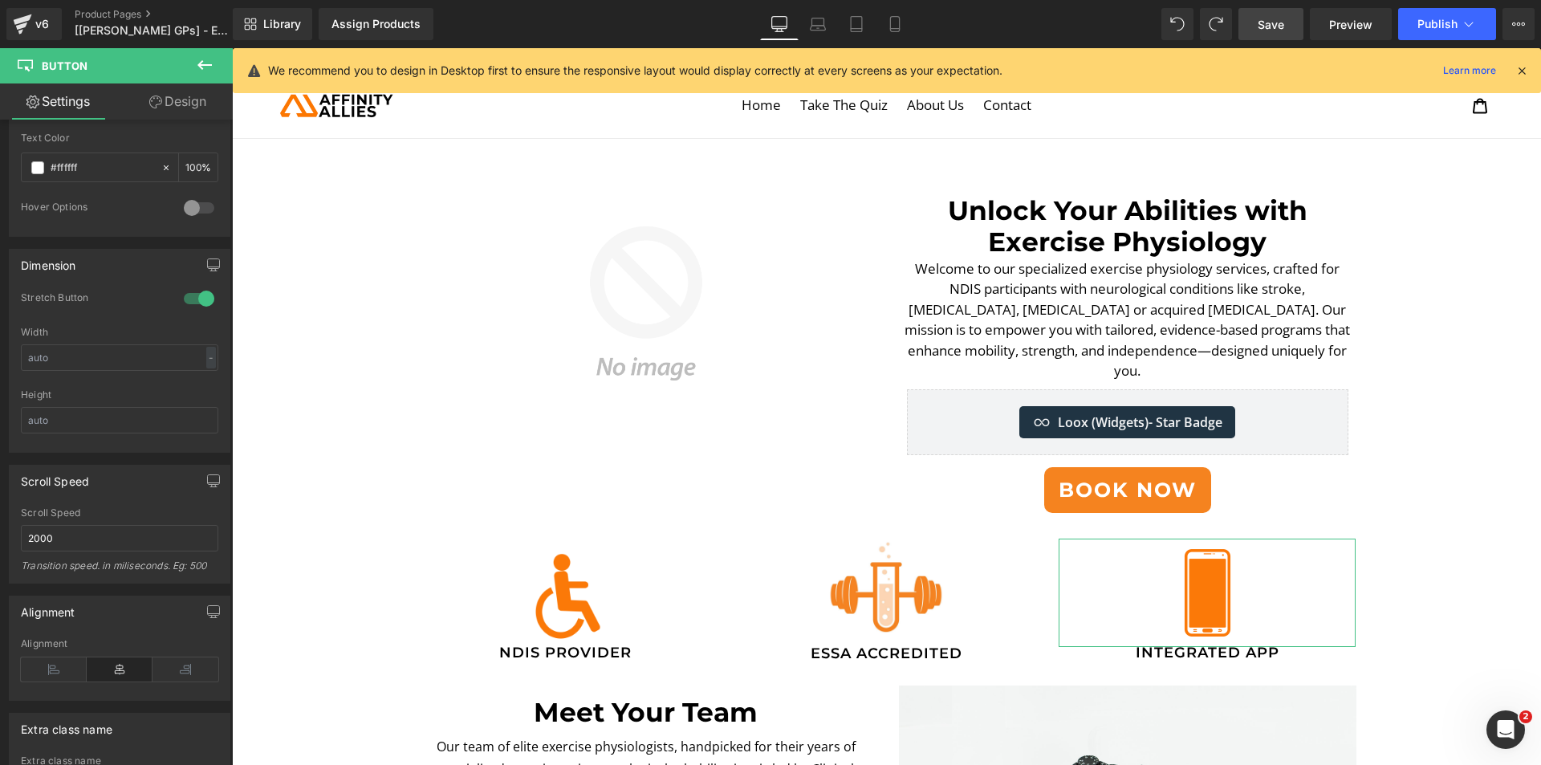
scroll to position [11, 0]
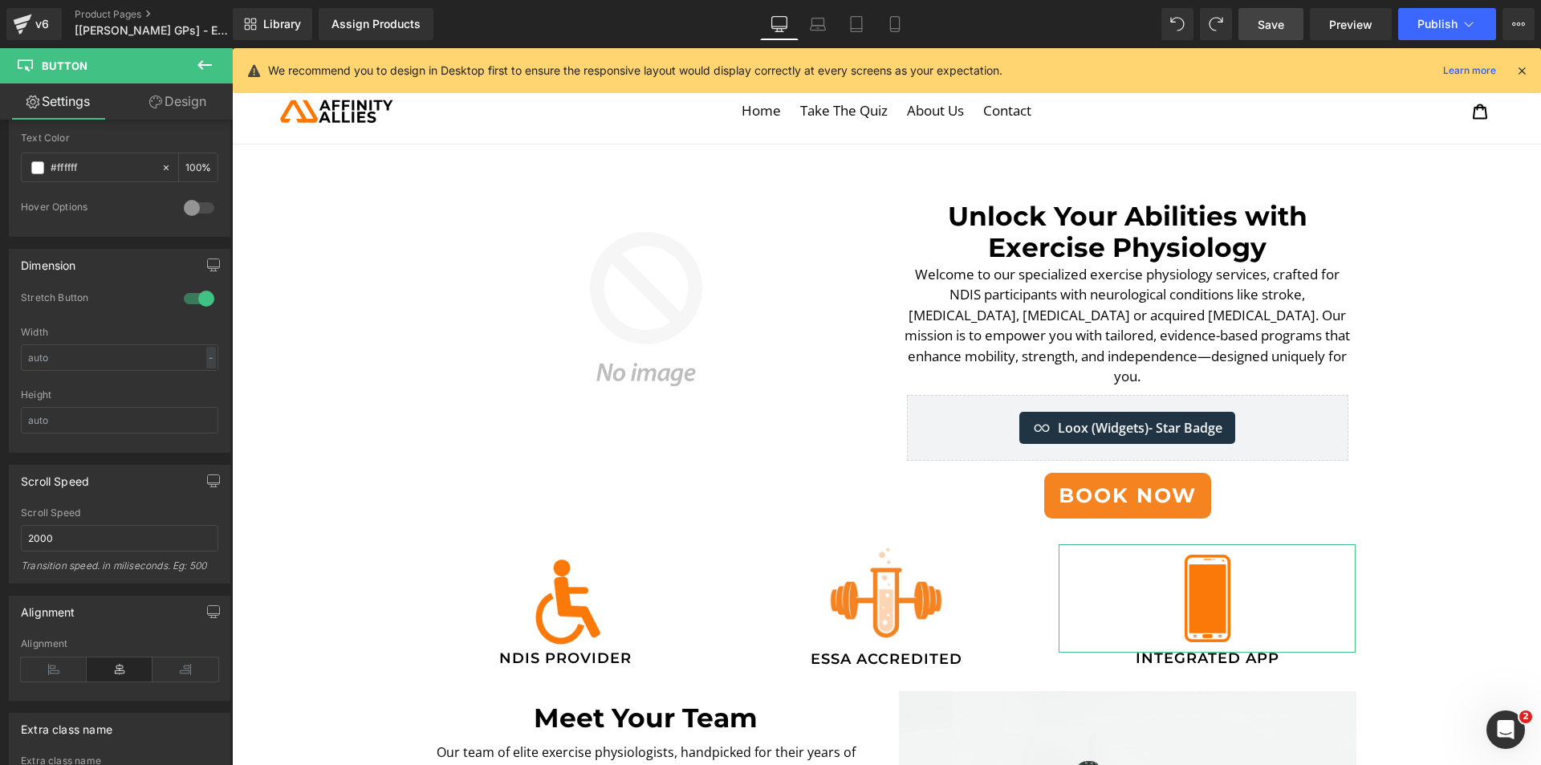
click at [991, 473] on div "BOOK NOW" at bounding box center [1128, 496] width 442 height 47
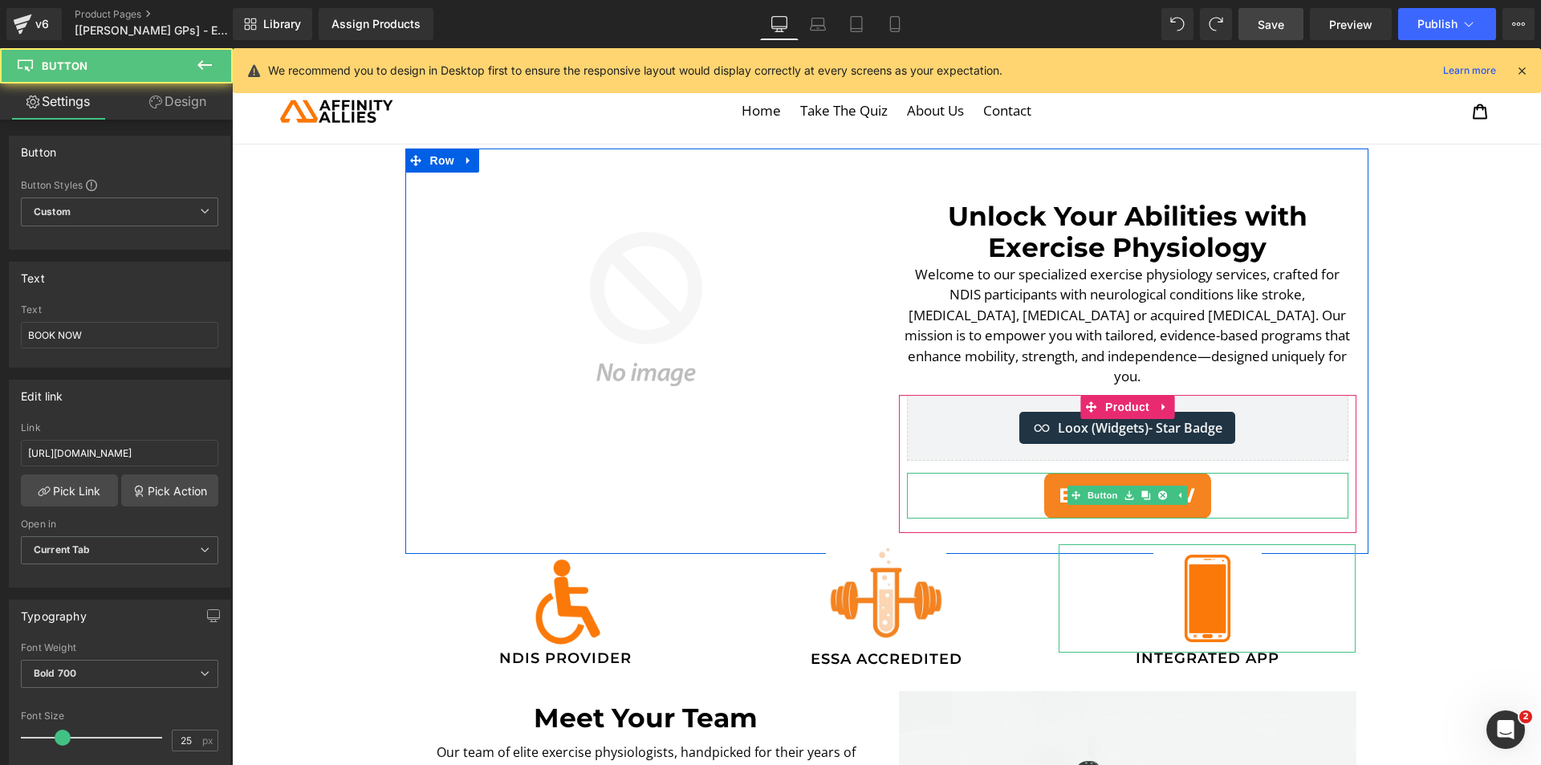
click at [1082, 482] on div "BOOK NOW Button" at bounding box center [1128, 496] width 442 height 47
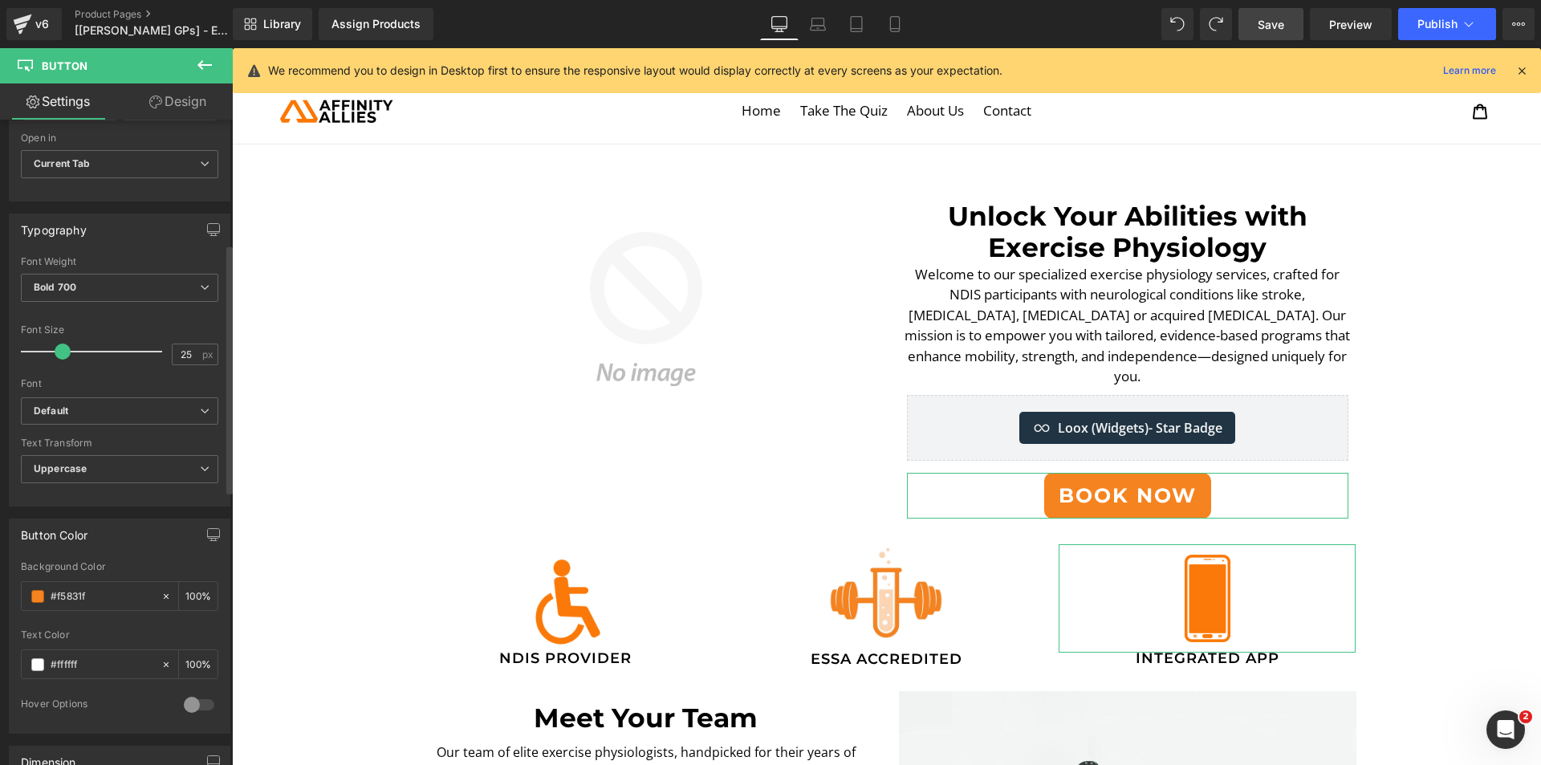
scroll to position [642, 0]
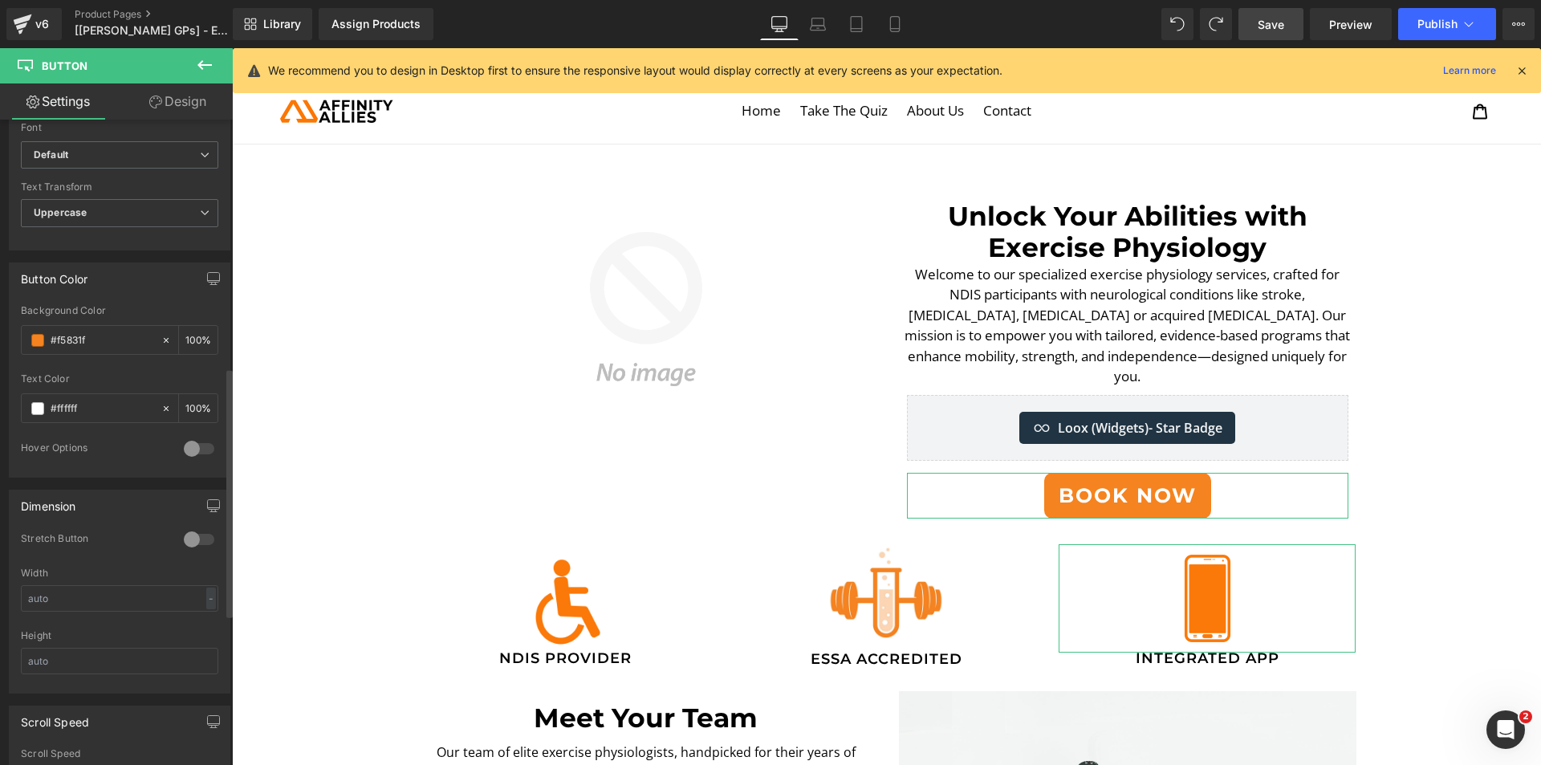
click at [202, 544] on div at bounding box center [199, 540] width 39 height 26
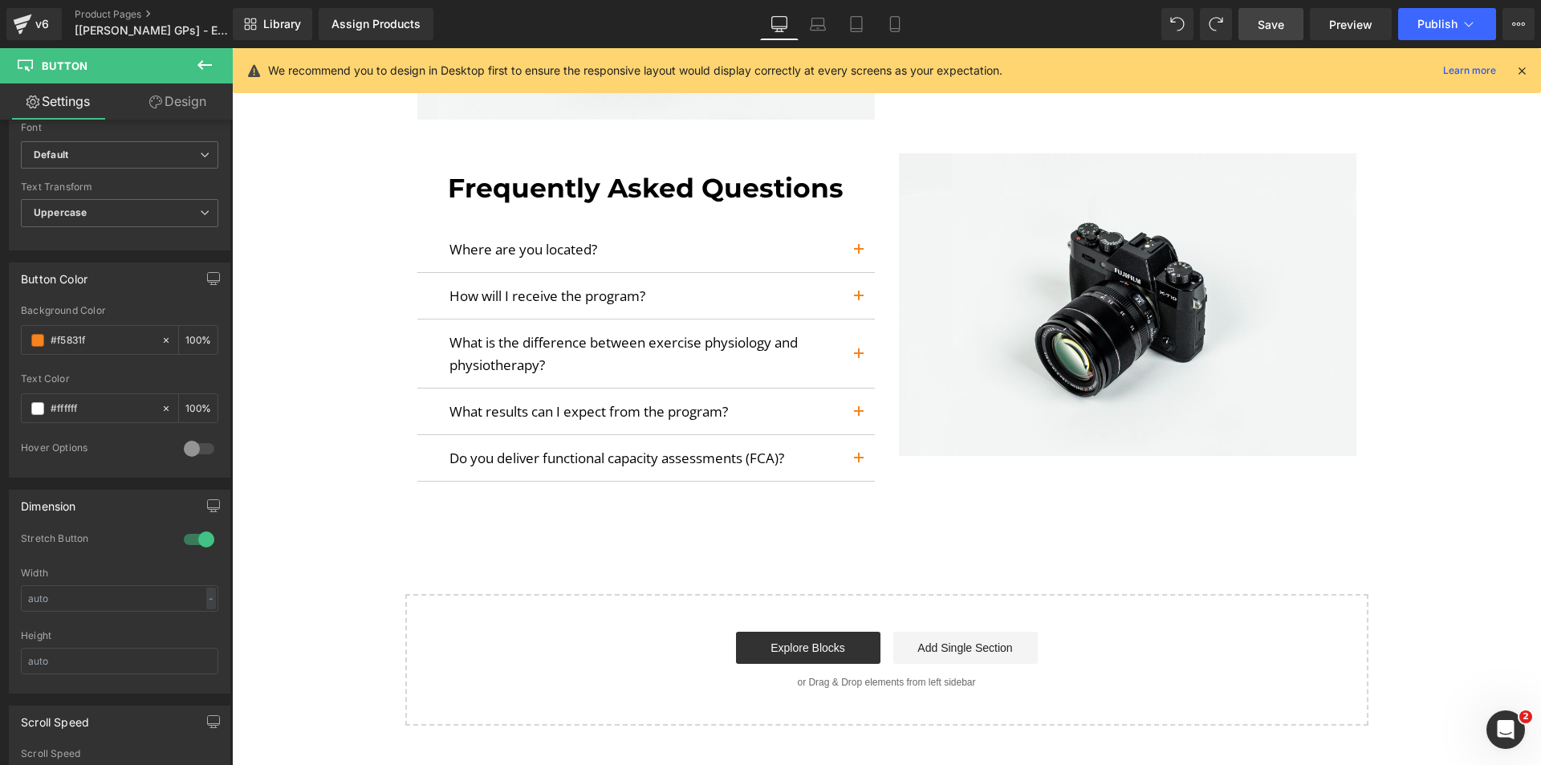
scroll to position [2902, 0]
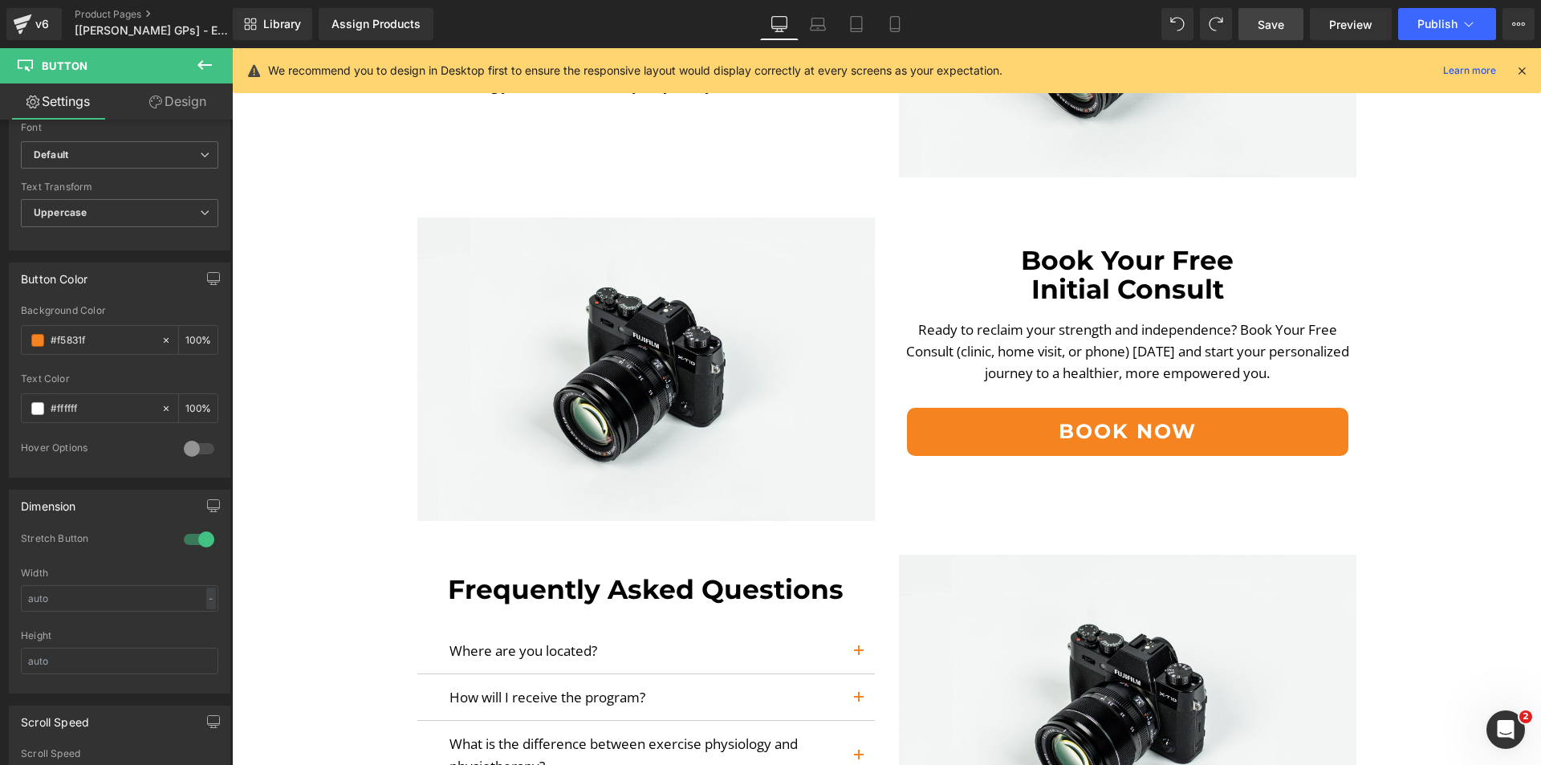
click at [963, 445] on button "Book Now" at bounding box center [1128, 432] width 442 height 48
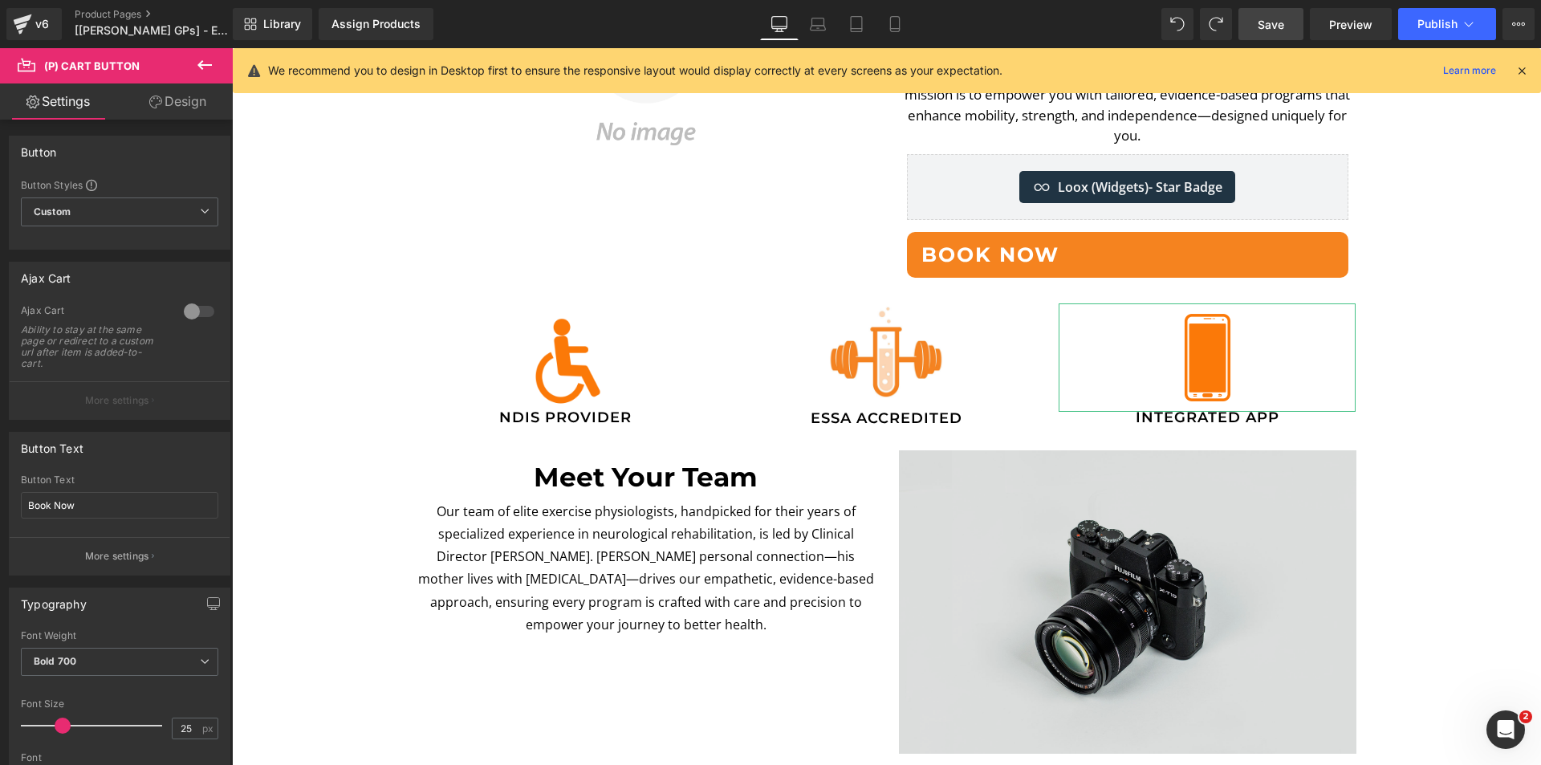
scroll to position [0, 0]
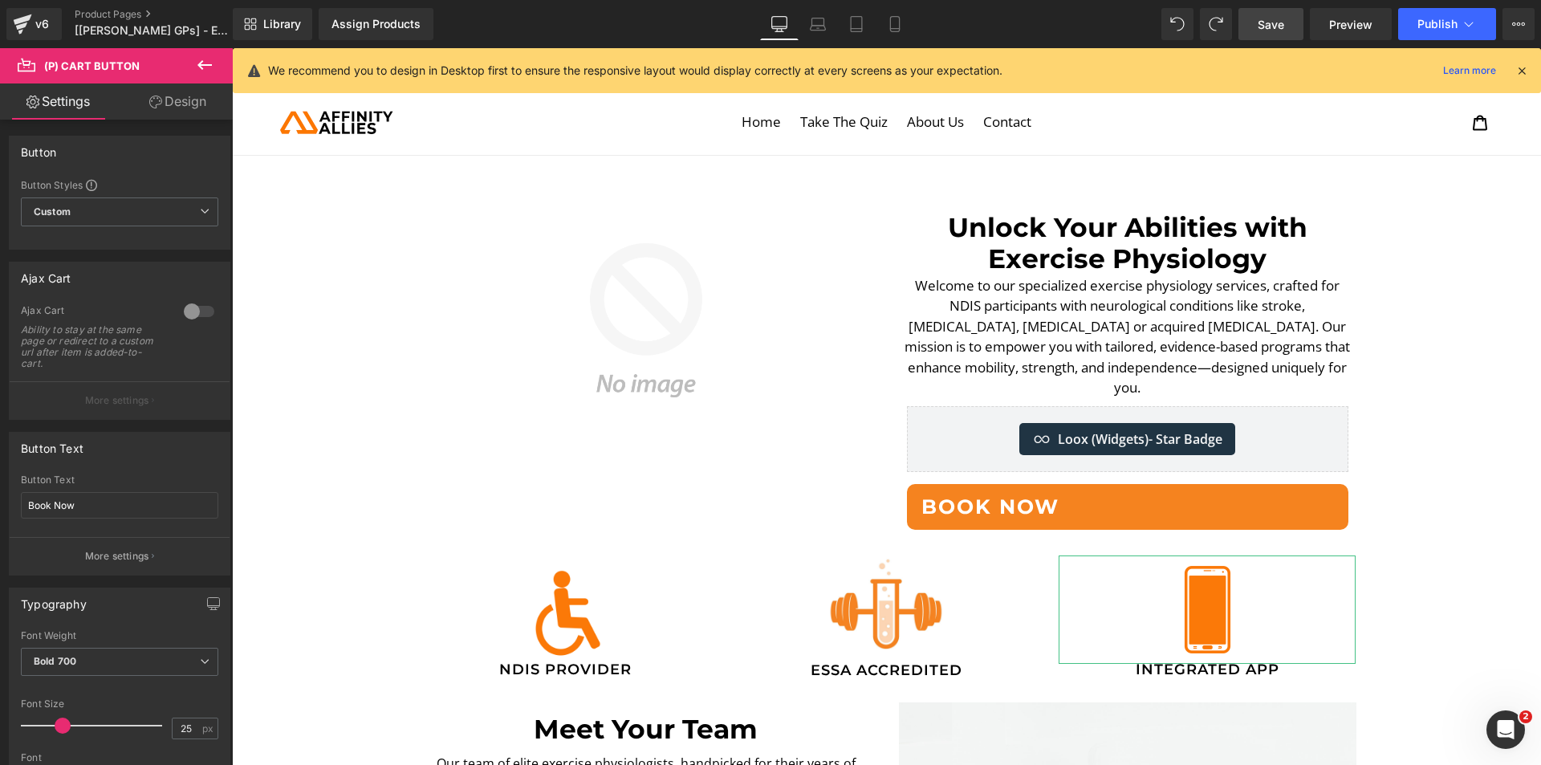
click at [1149, 484] on div "BOOK NOW Button" at bounding box center [1128, 507] width 442 height 47
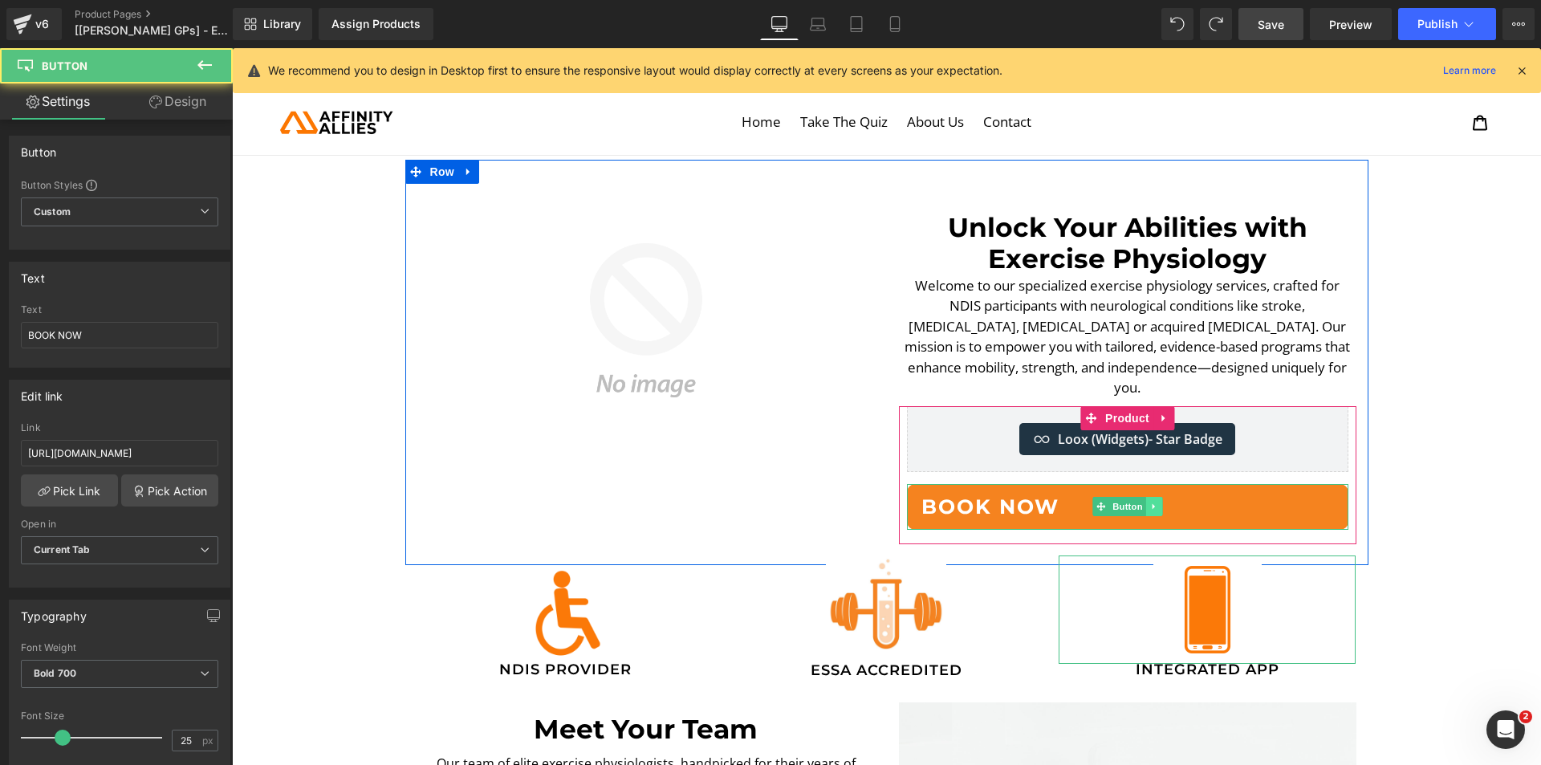
click at [1150, 502] on icon at bounding box center [1154, 507] width 9 height 10
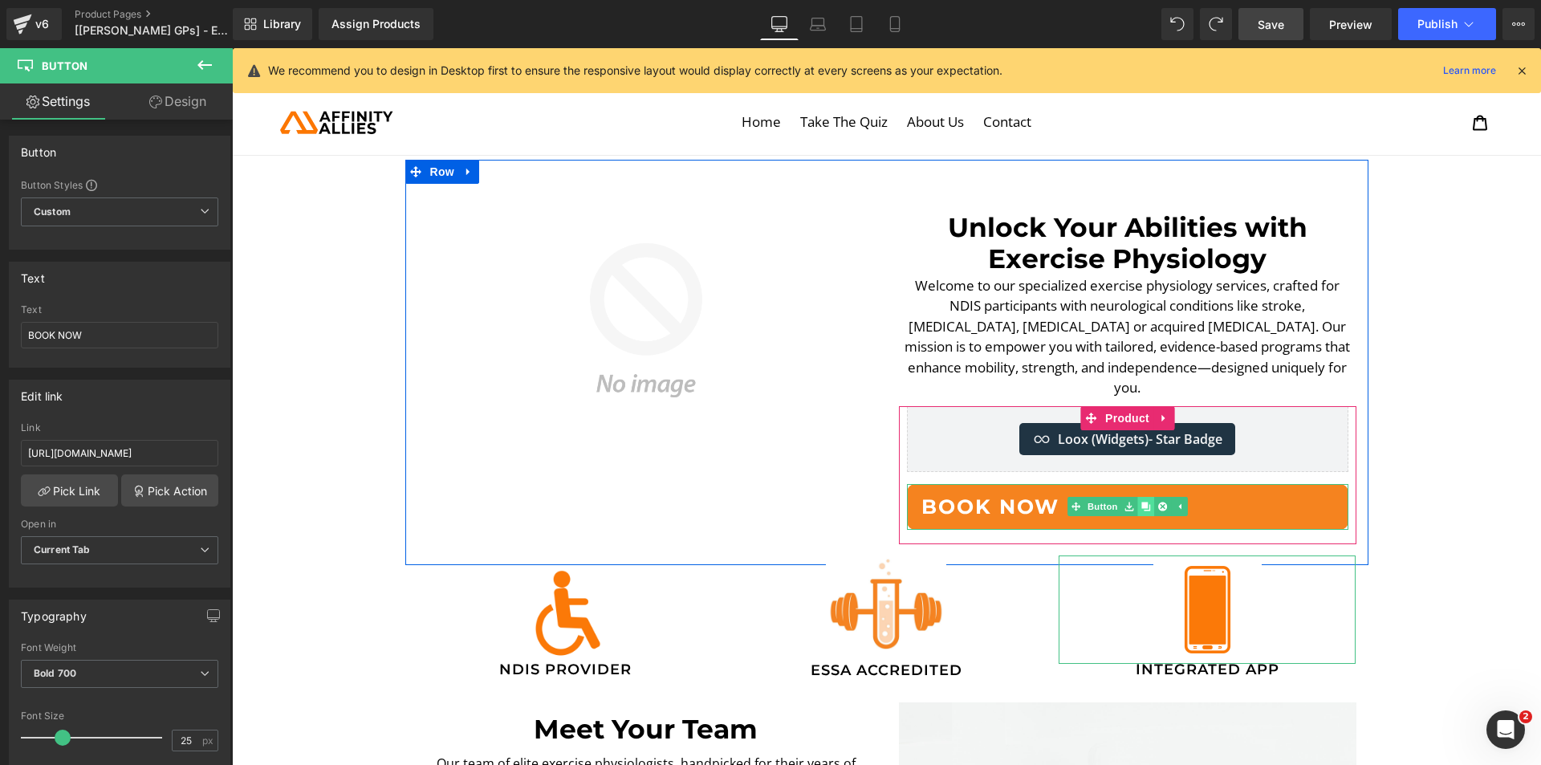
click at [1144, 503] on icon at bounding box center [1146, 507] width 9 height 9
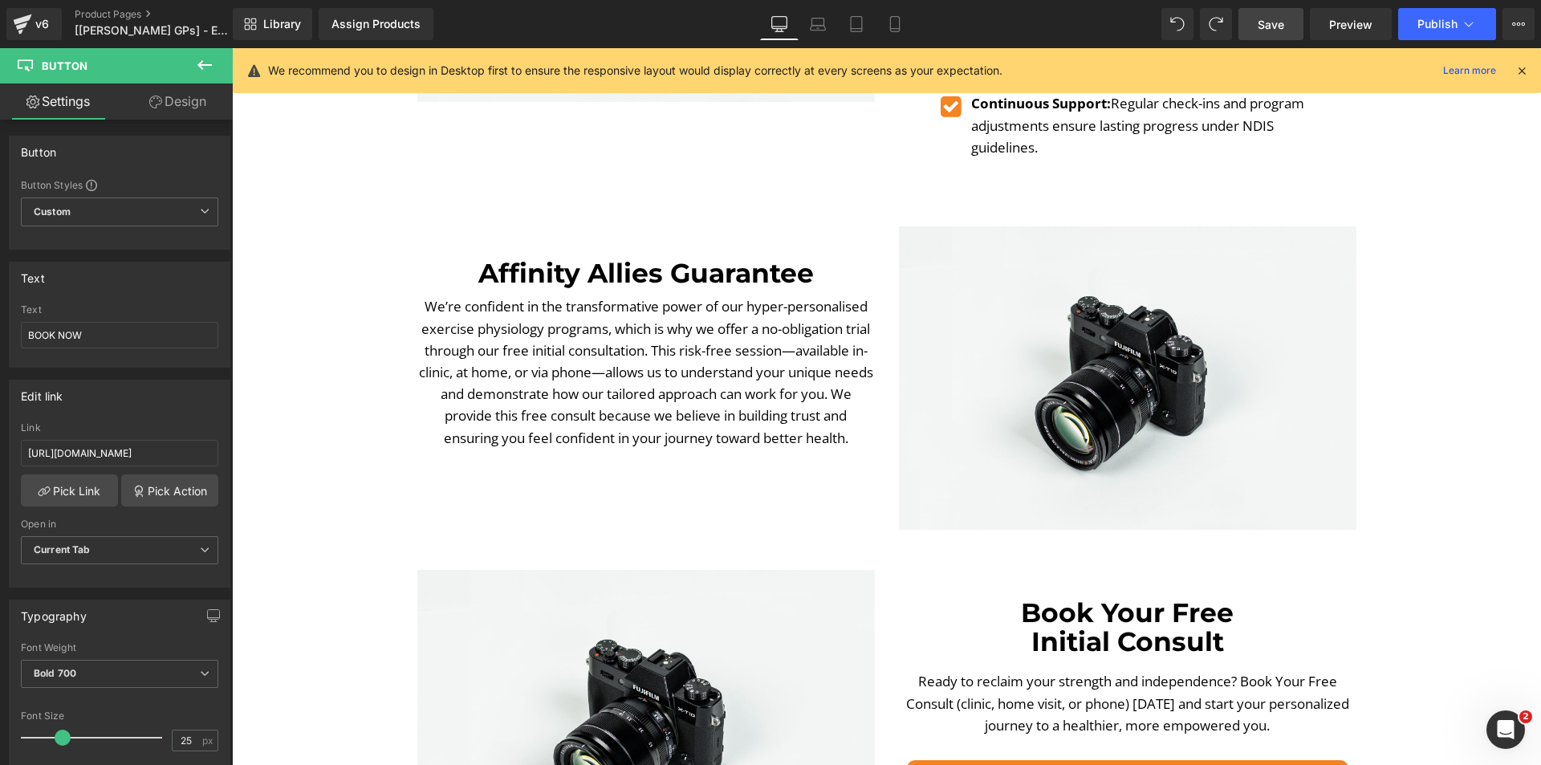
scroll to position [2890, 0]
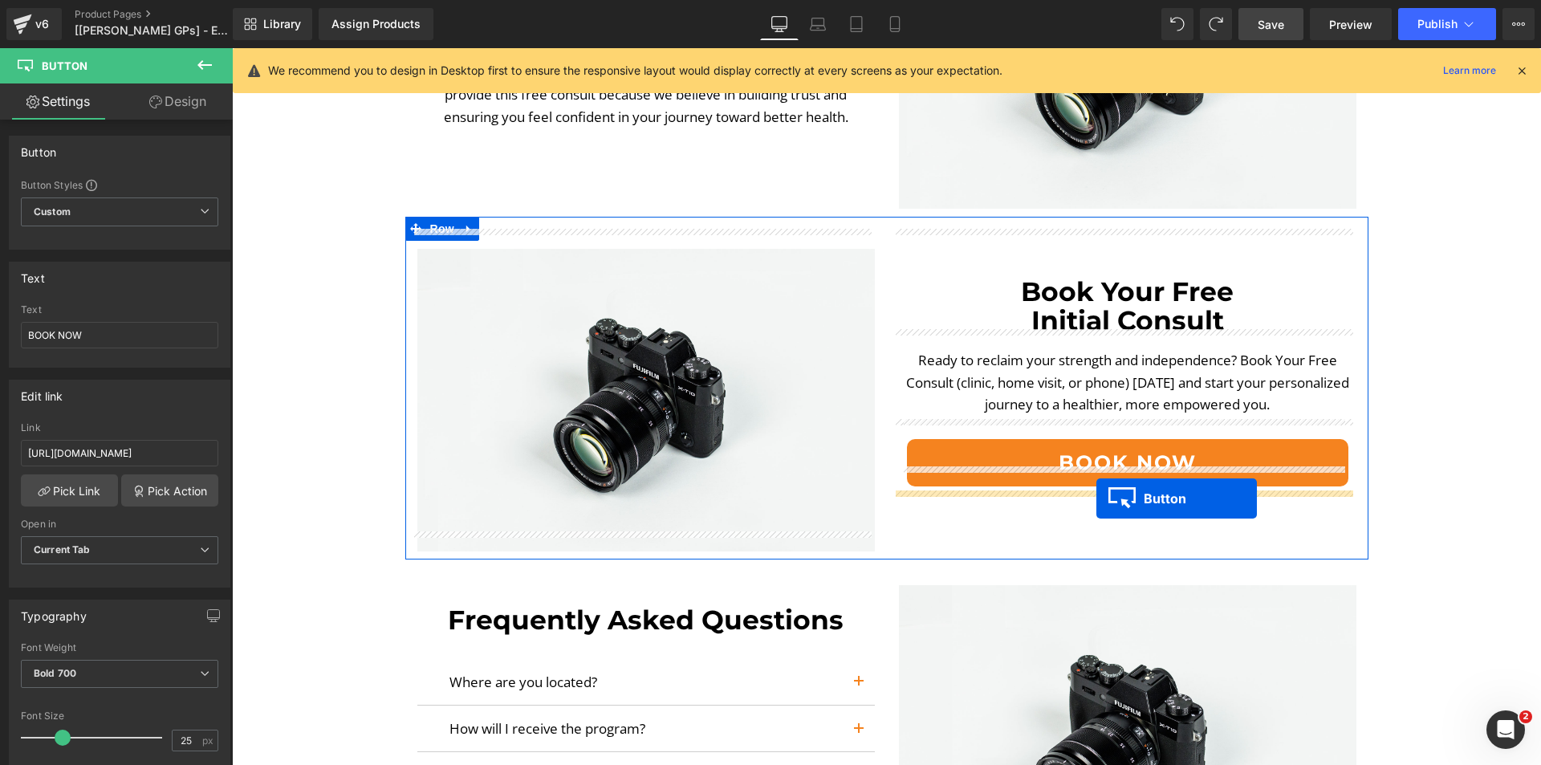
drag, startPoint x: 1108, startPoint y: 527, endPoint x: 1097, endPoint y: 499, distance: 31.0
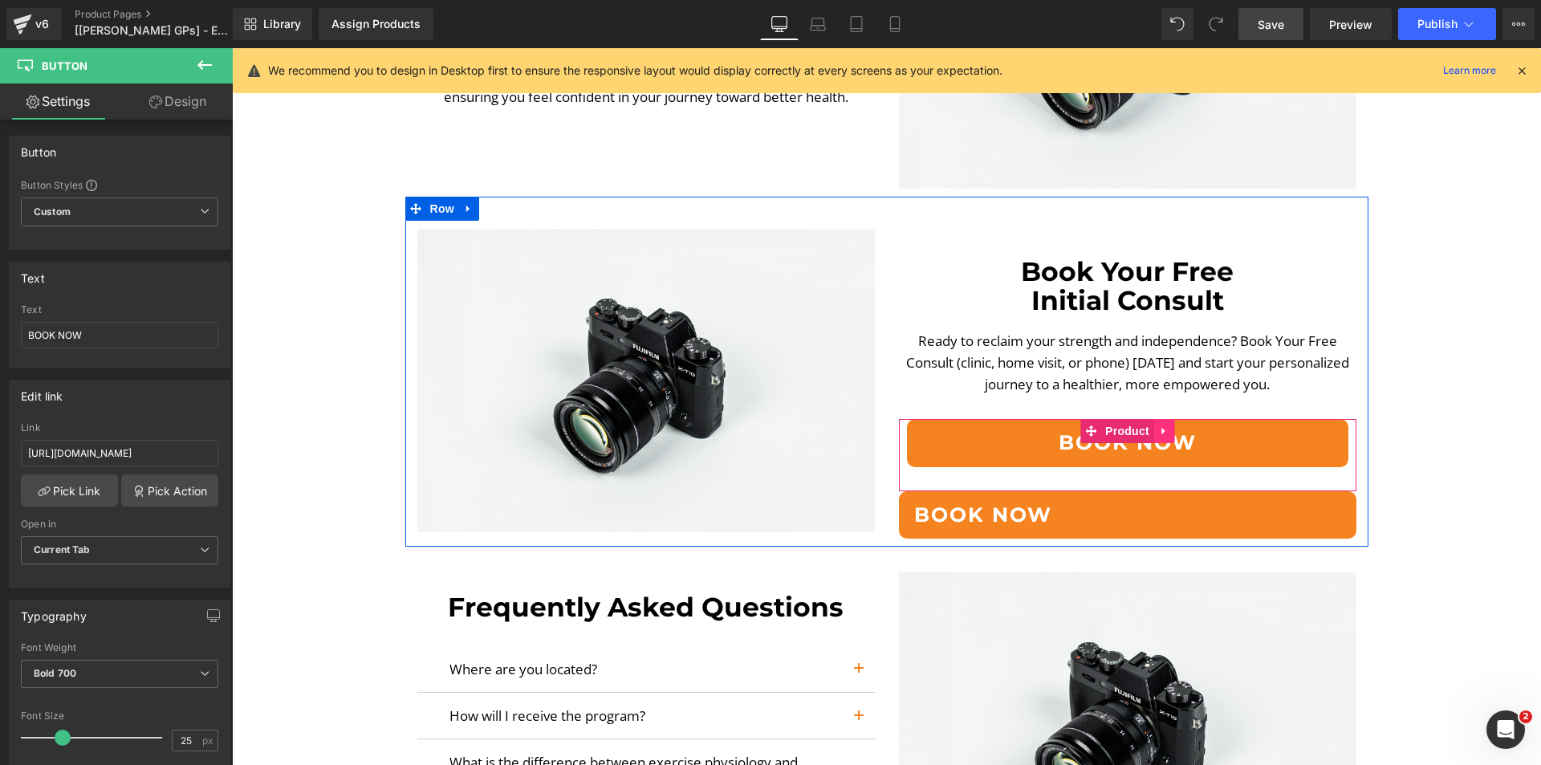
click at [1160, 430] on icon at bounding box center [1164, 432] width 11 height 12
click at [1169, 430] on icon at bounding box center [1174, 431] width 11 height 11
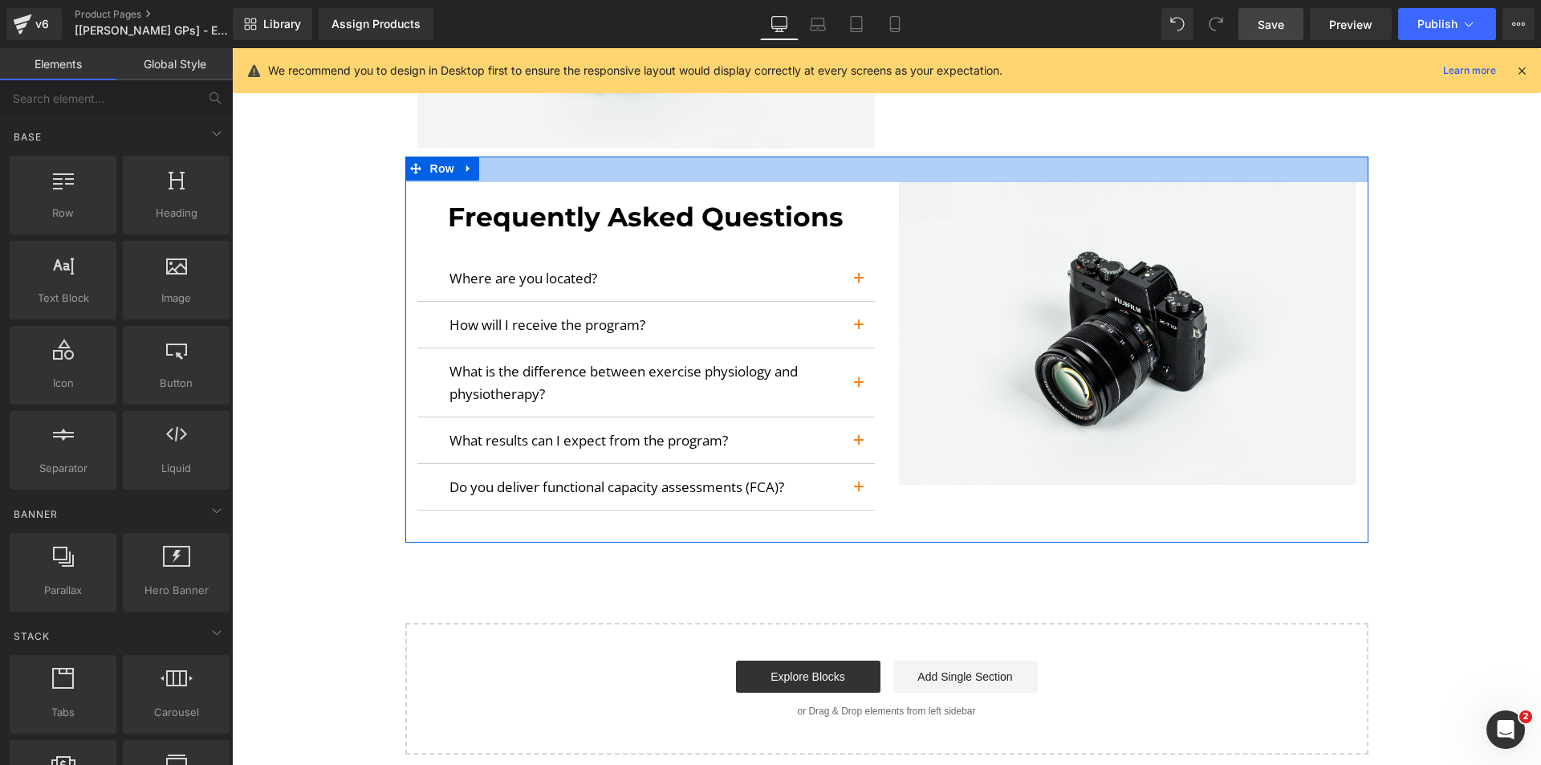
scroll to position [3082, 0]
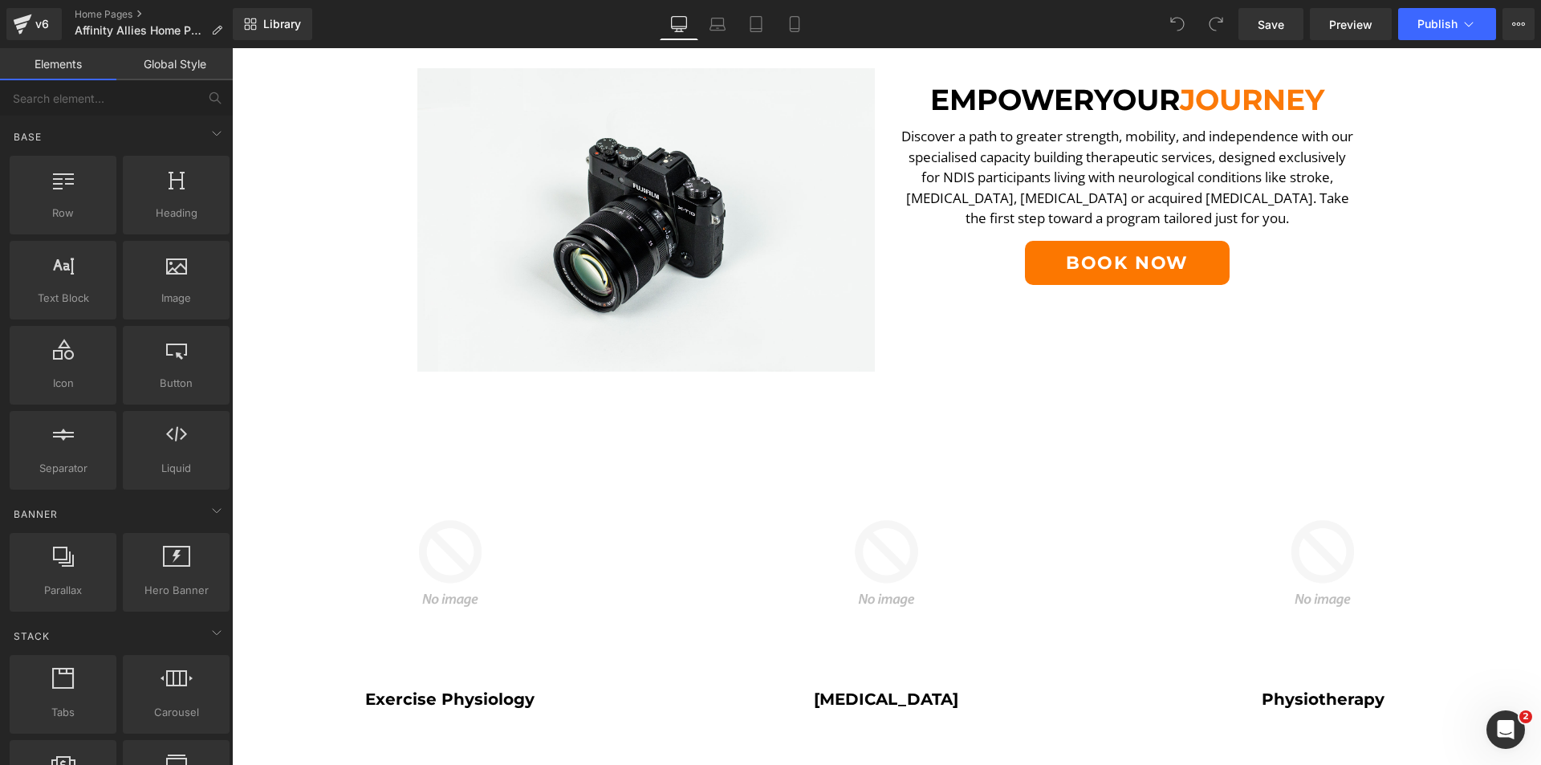
scroll to position [883, 0]
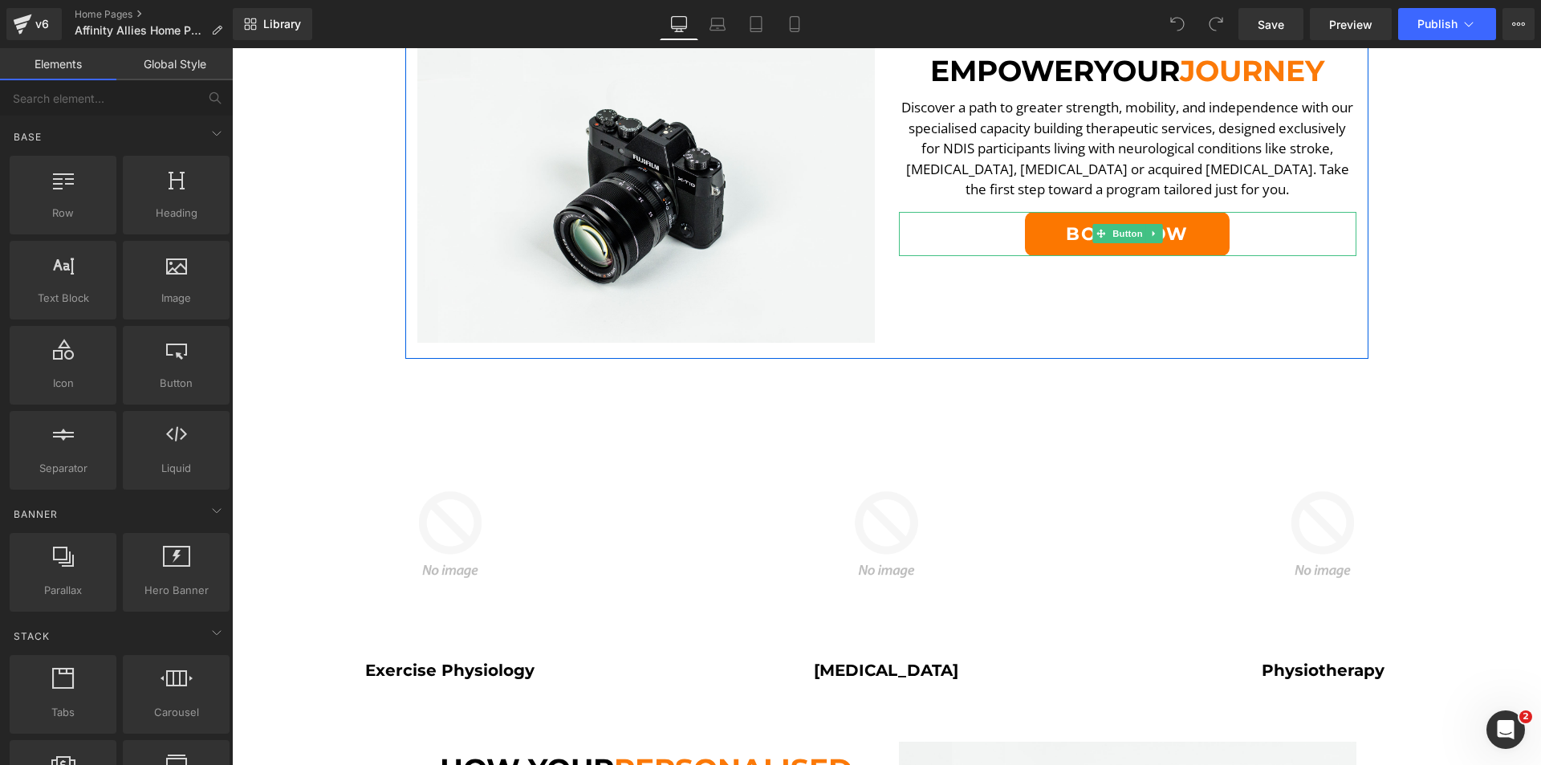
click at [1060, 230] on link "Book Now" at bounding box center [1127, 234] width 205 height 44
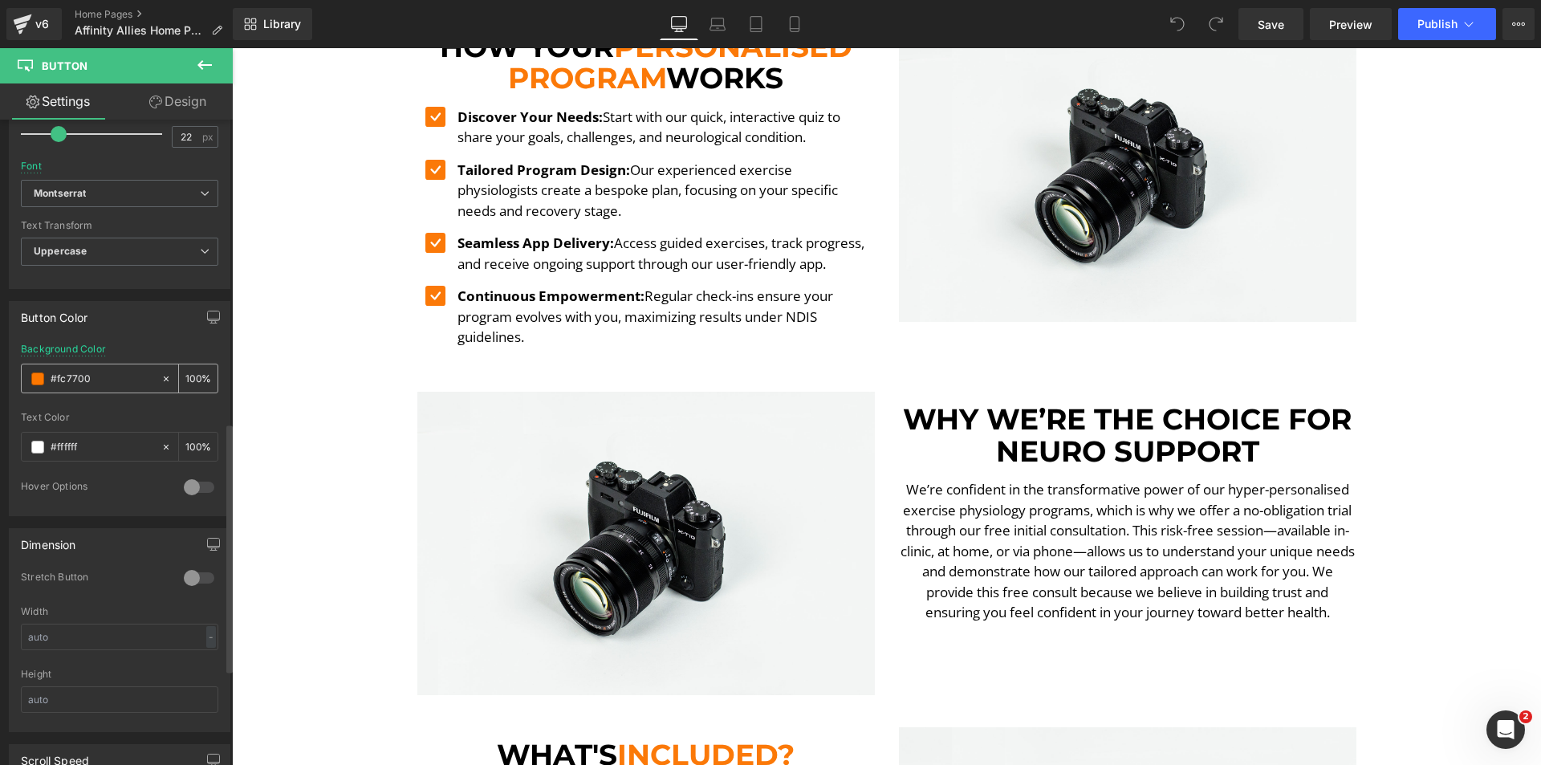
scroll to position [803, 0]
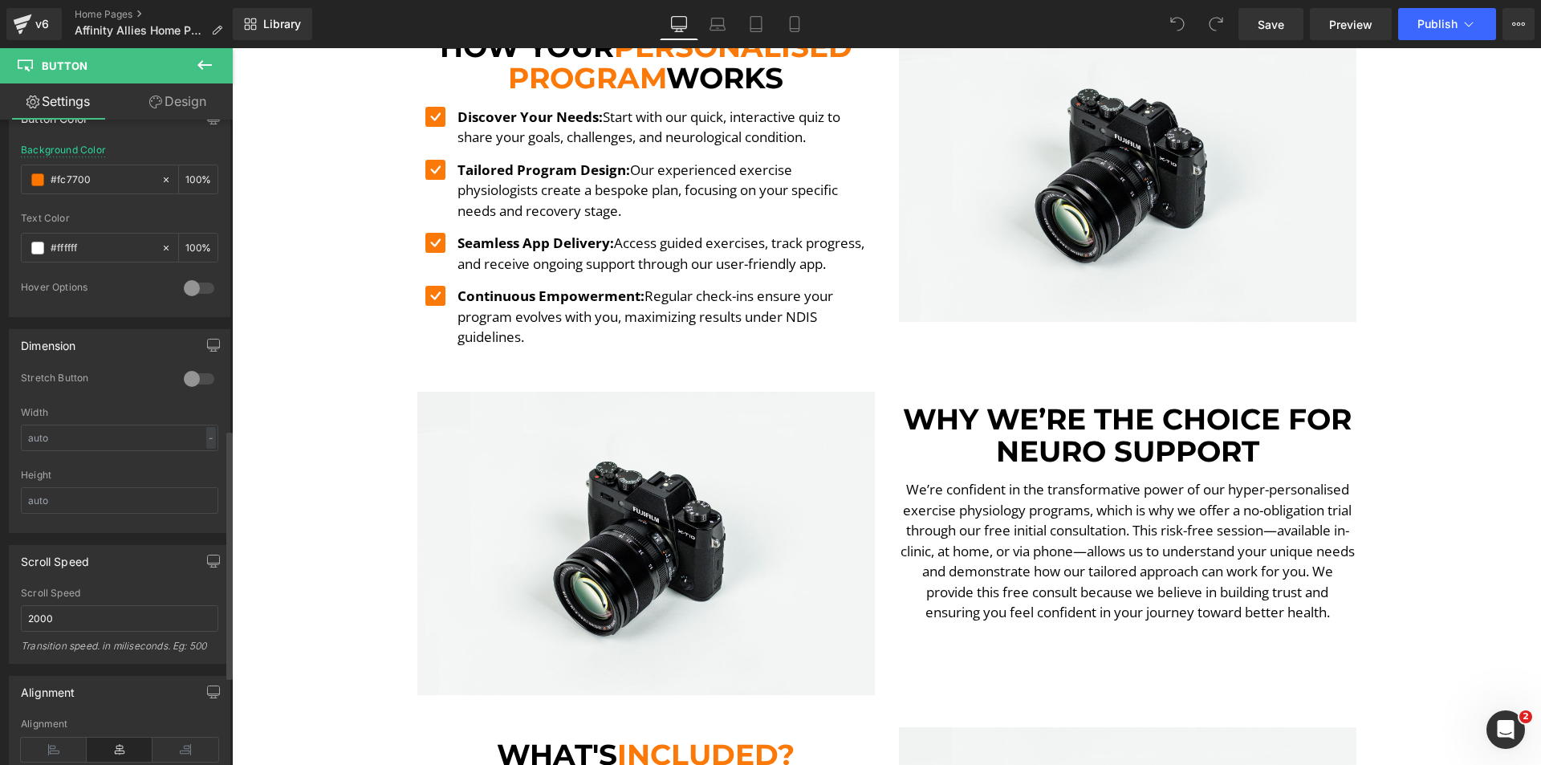
click at [197, 380] on div at bounding box center [199, 379] width 39 height 26
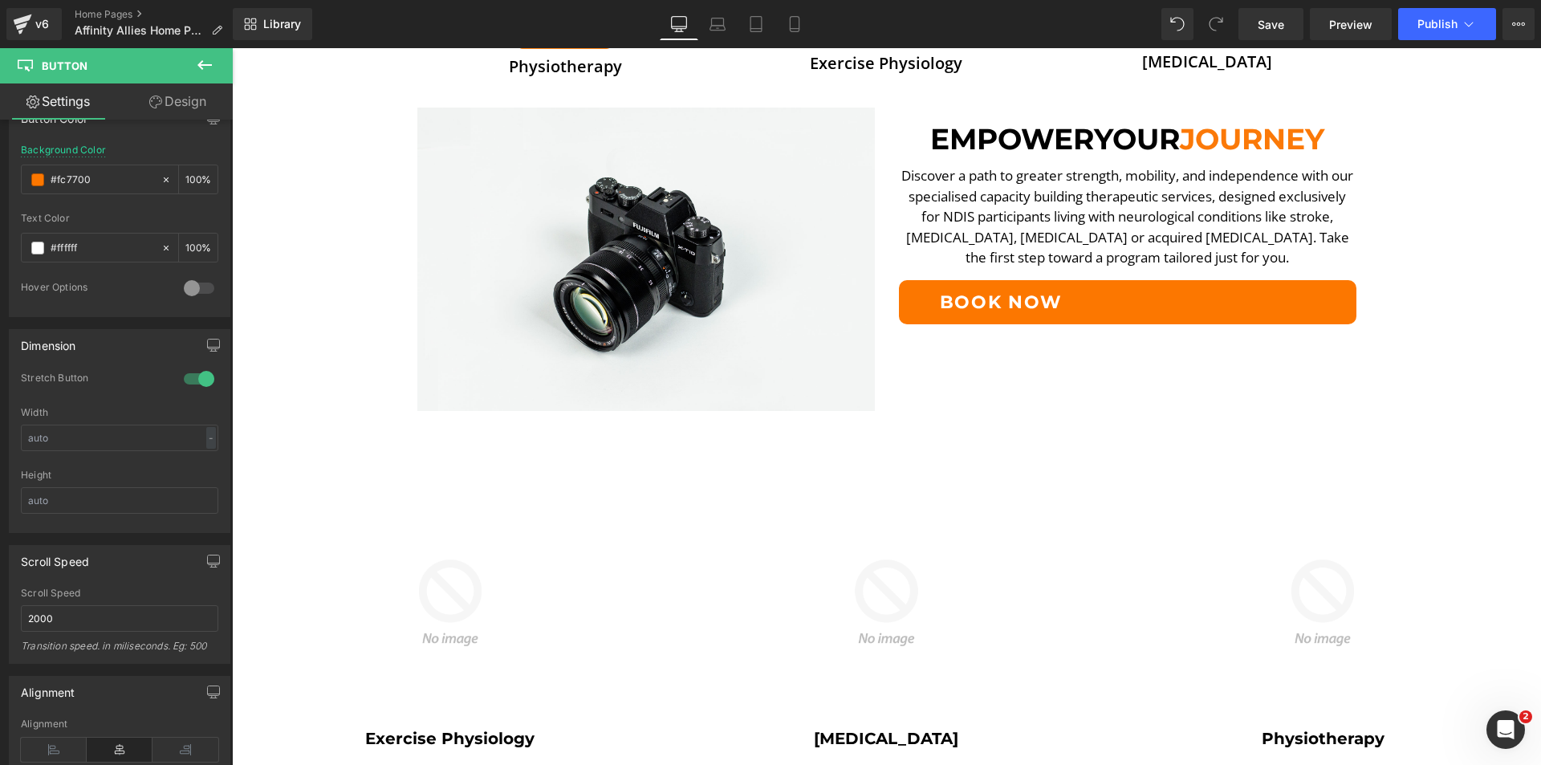
scroll to position [642, 0]
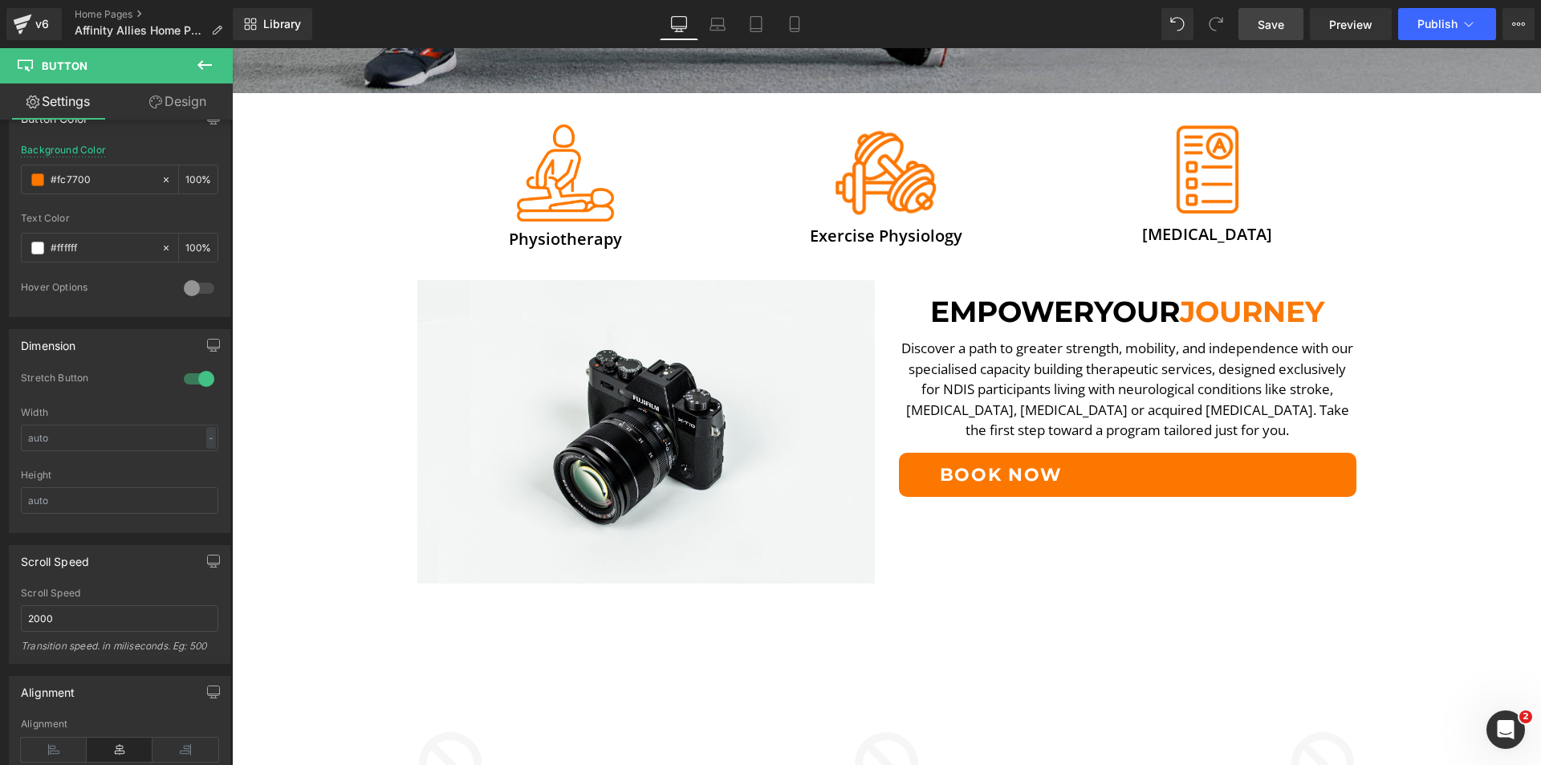
click at [1276, 36] on link "Save" at bounding box center [1271, 24] width 65 height 32
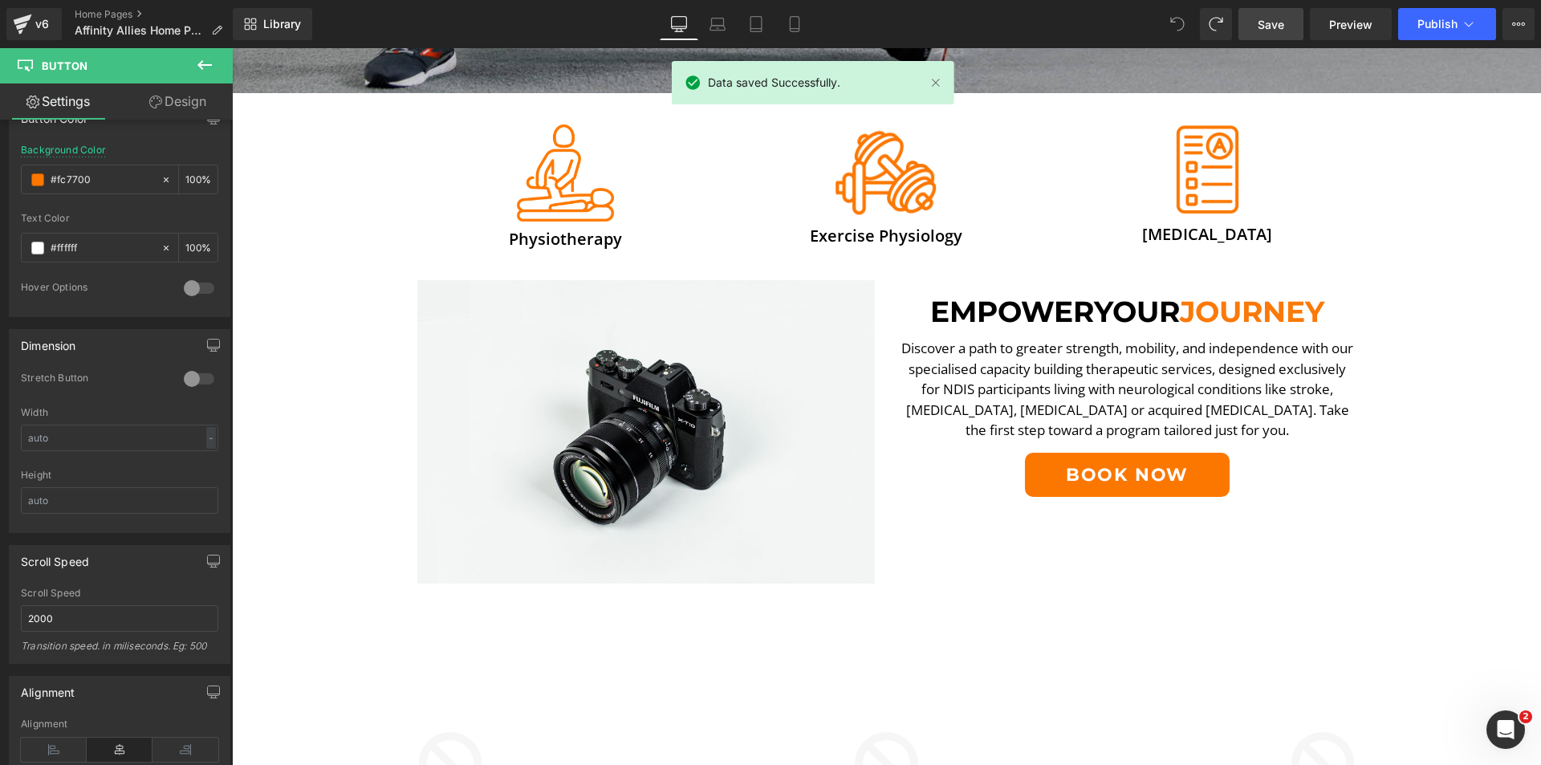
click at [1278, 33] on link "Save" at bounding box center [1271, 24] width 65 height 32
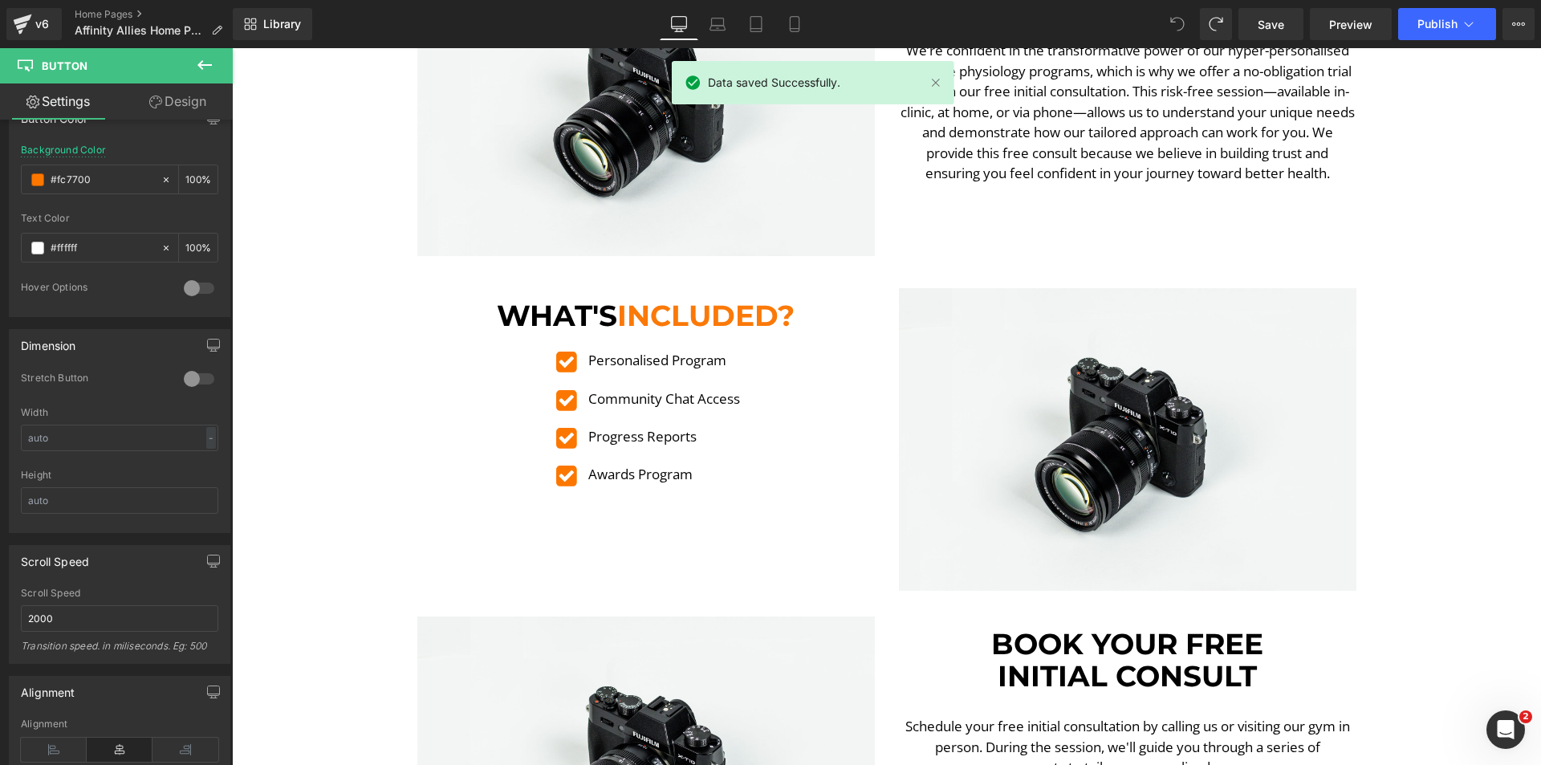
scroll to position [2248, 0]
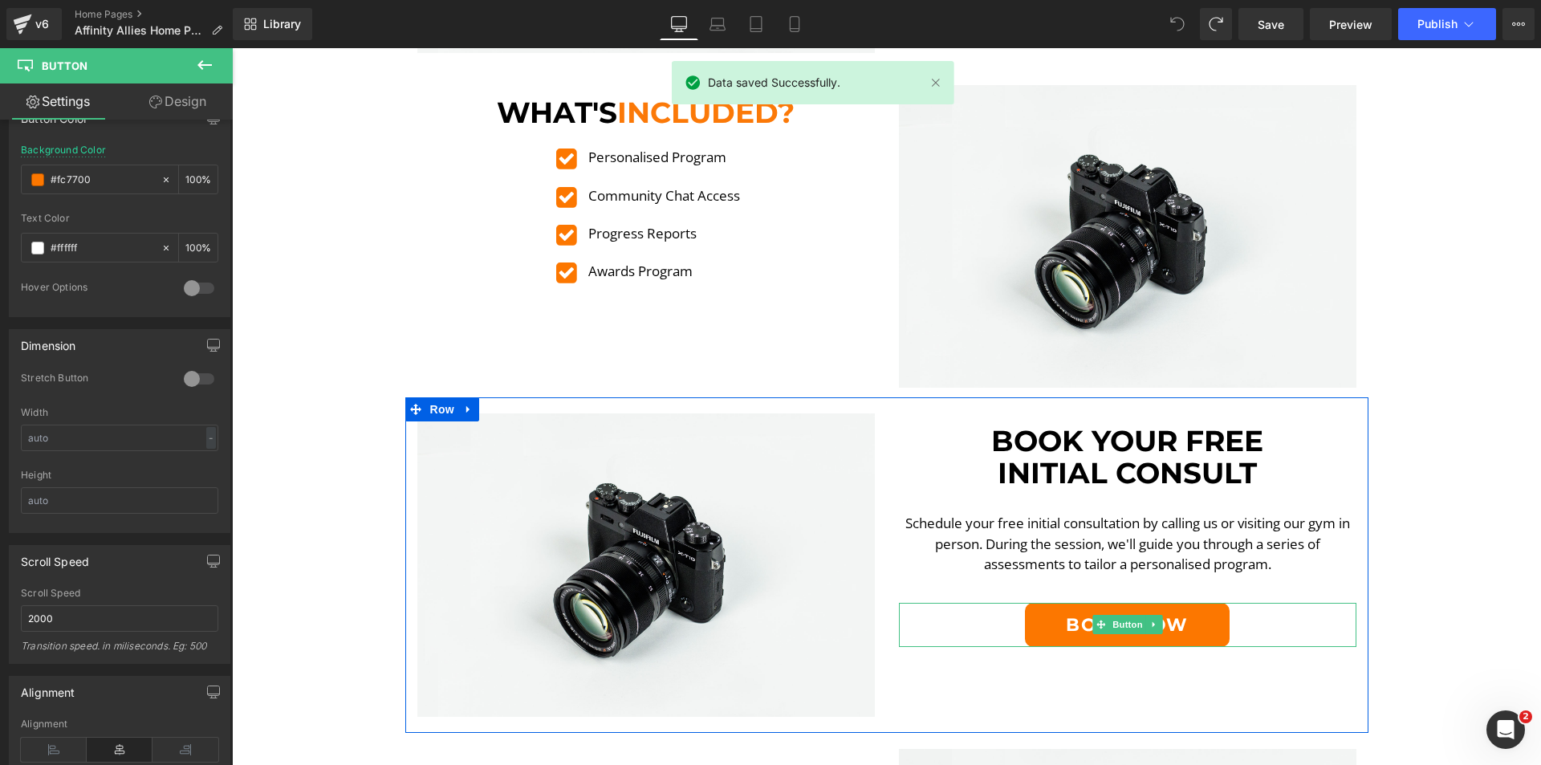
click at [979, 617] on div "Book Now" at bounding box center [1128, 625] width 458 height 44
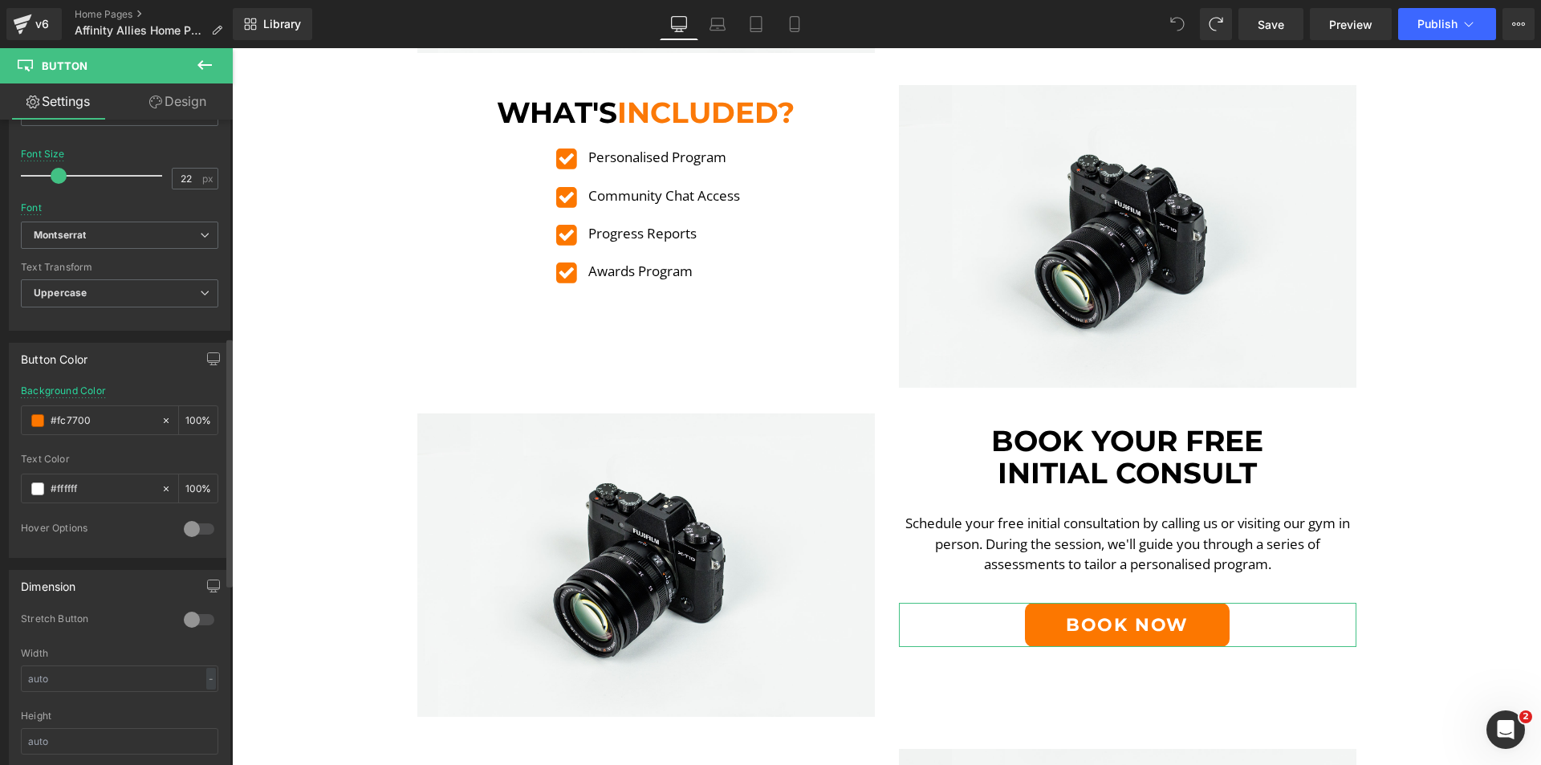
scroll to position [803, 0]
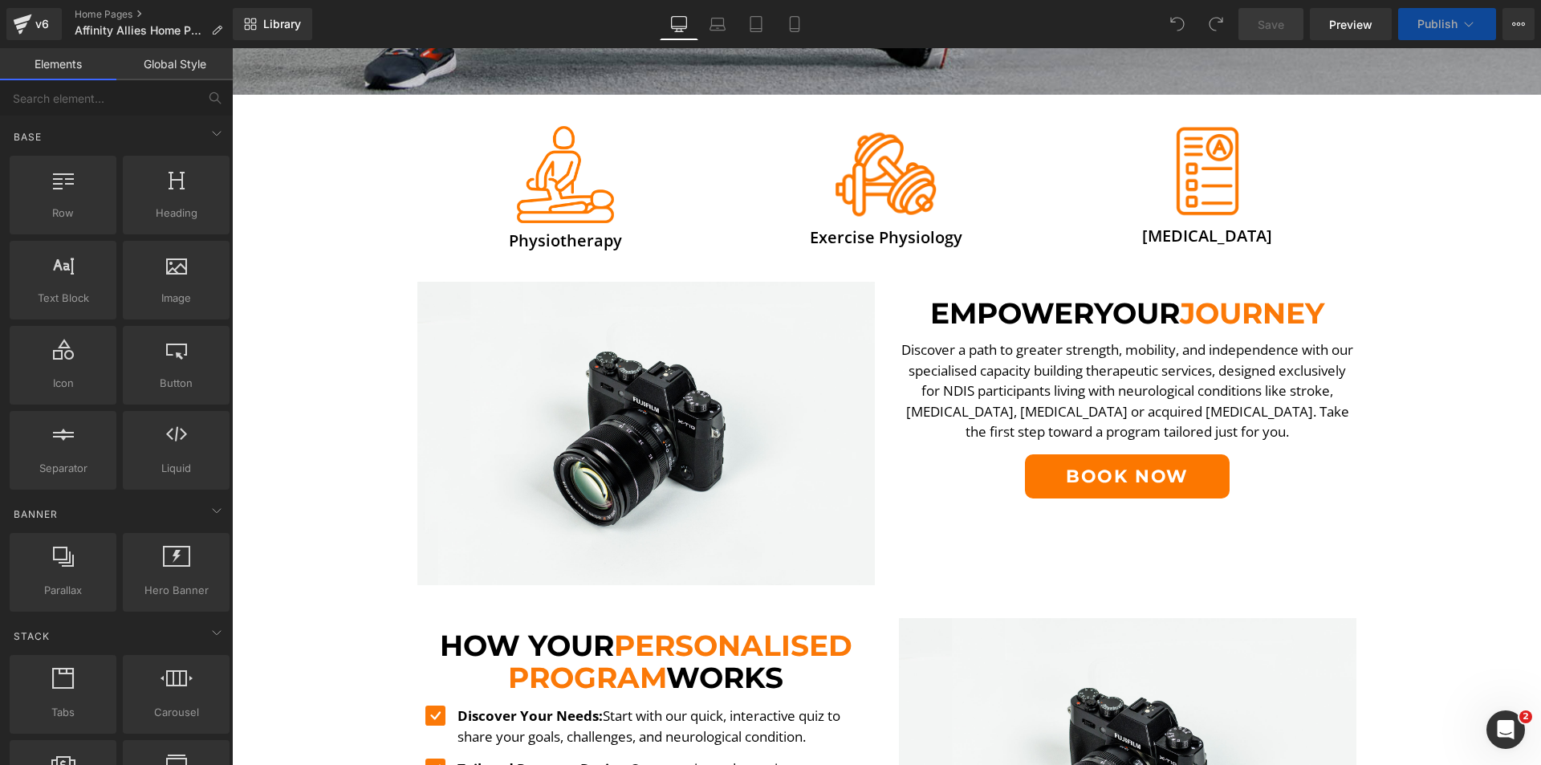
scroll to position [642, 0]
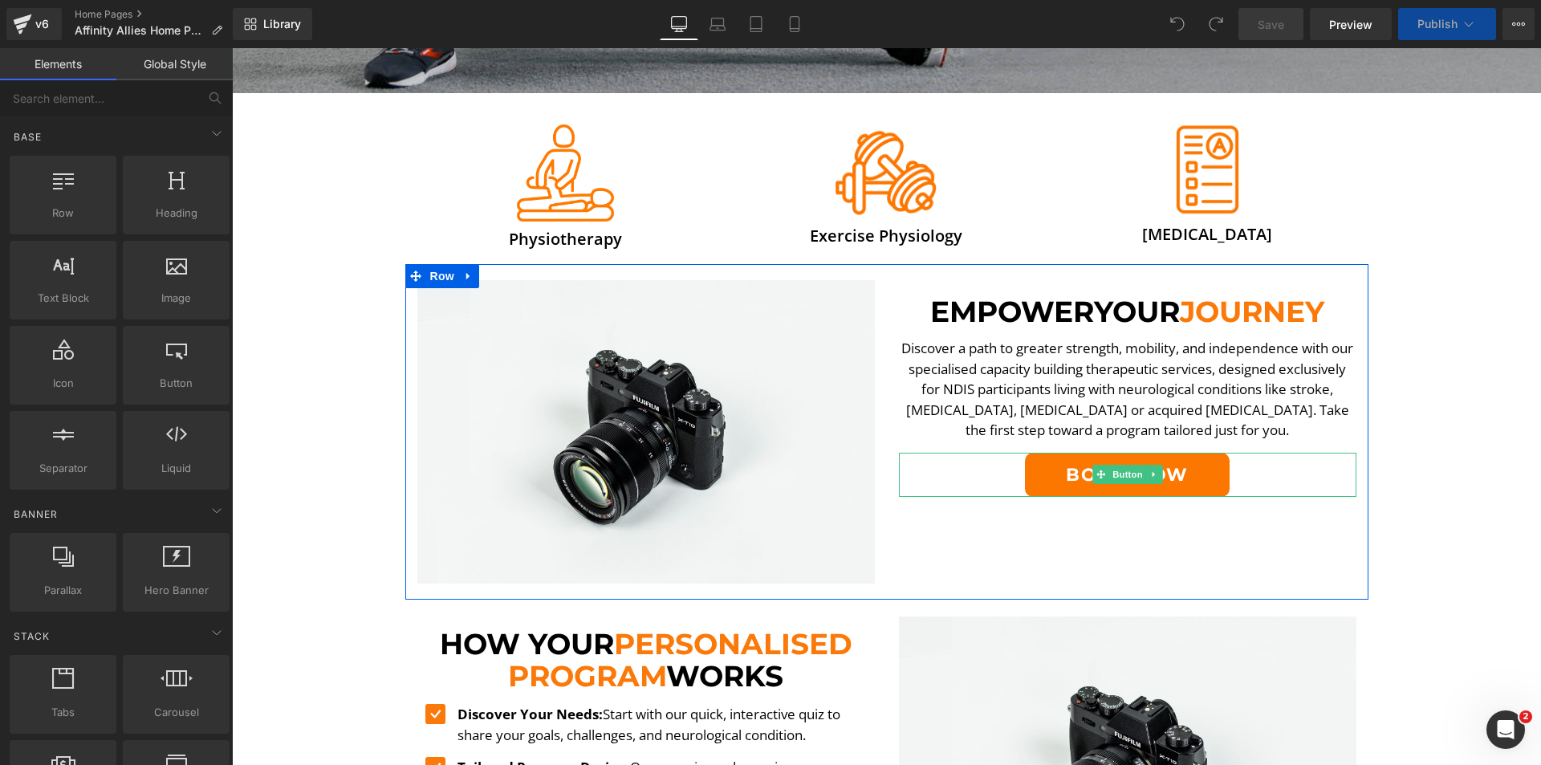
click at [1093, 470] on span at bounding box center [1101, 474] width 17 height 19
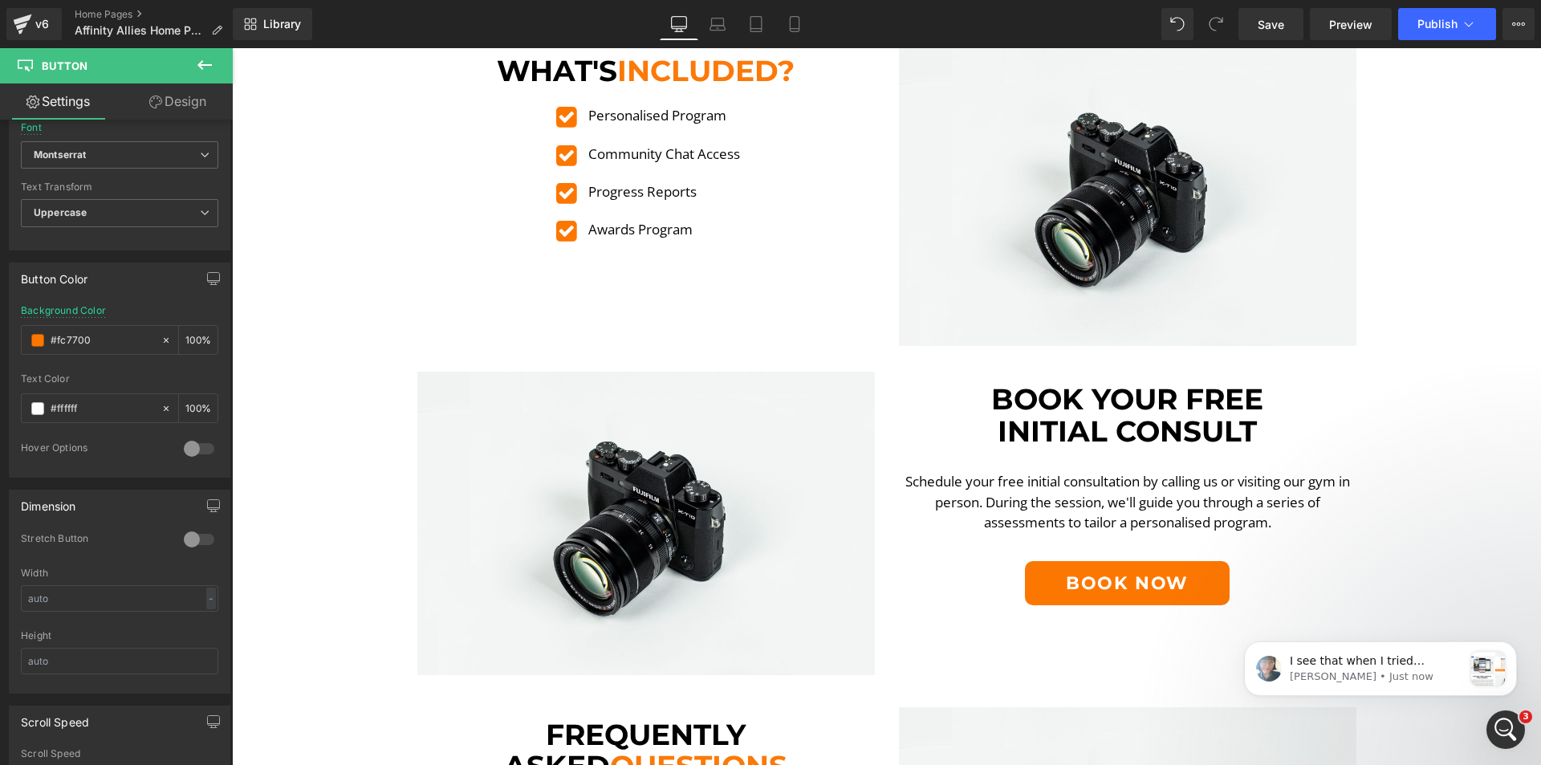
scroll to position [2409, 0]
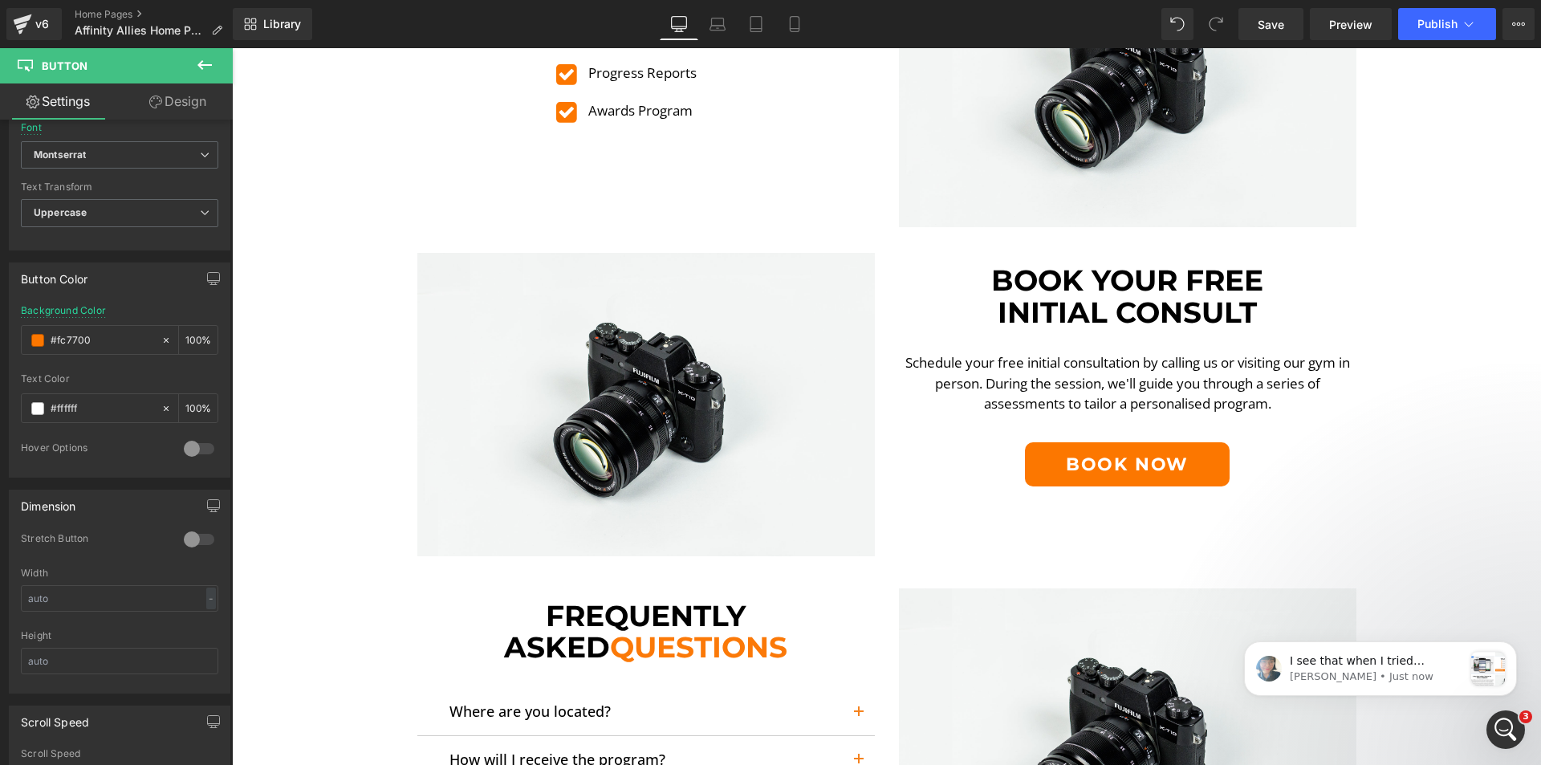
click at [1104, 462] on div "Book Now Button" at bounding box center [1128, 464] width 458 height 44
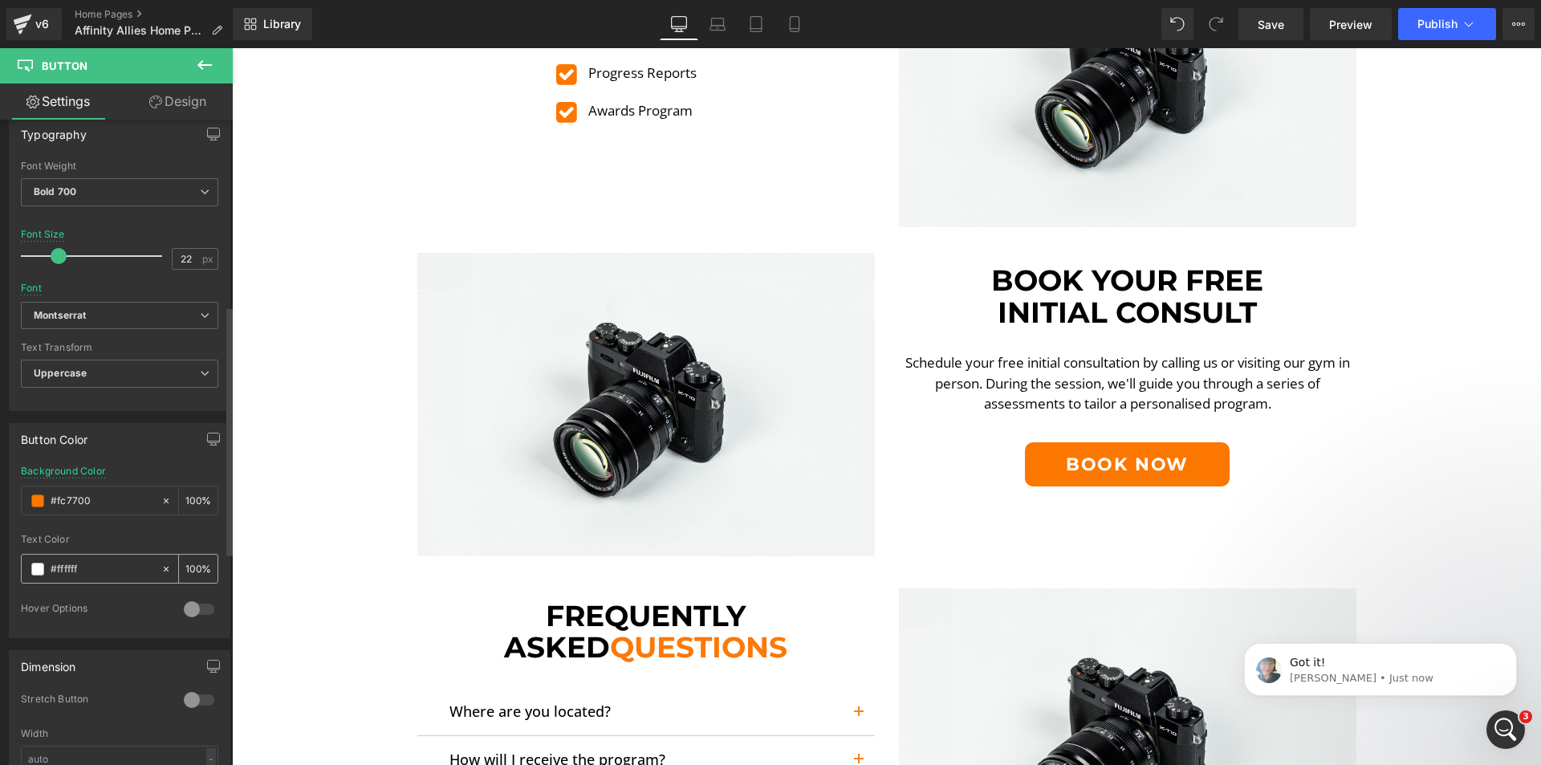
scroll to position [0, 0]
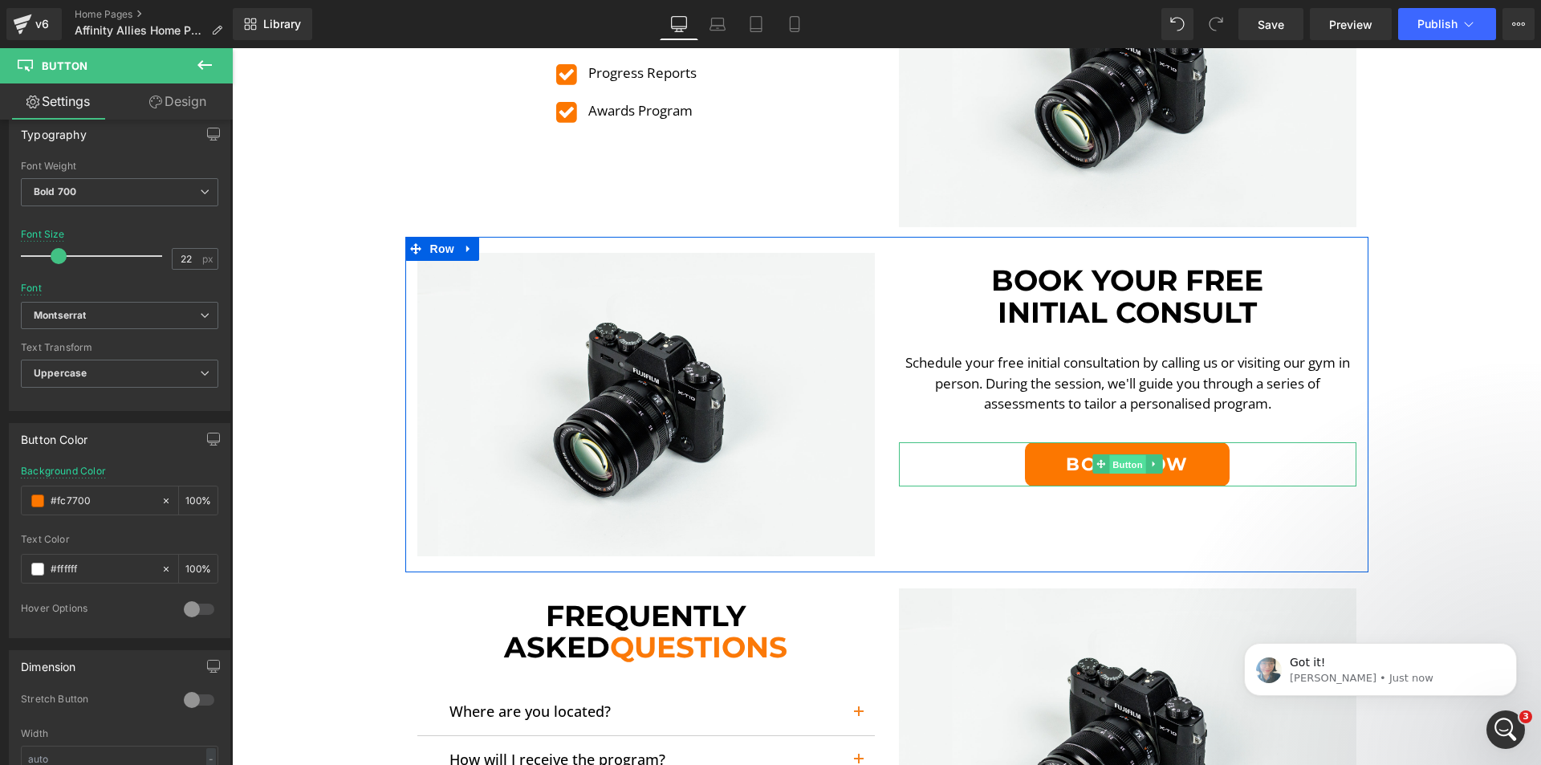
click at [1116, 455] on span "Button" at bounding box center [1128, 464] width 37 height 19
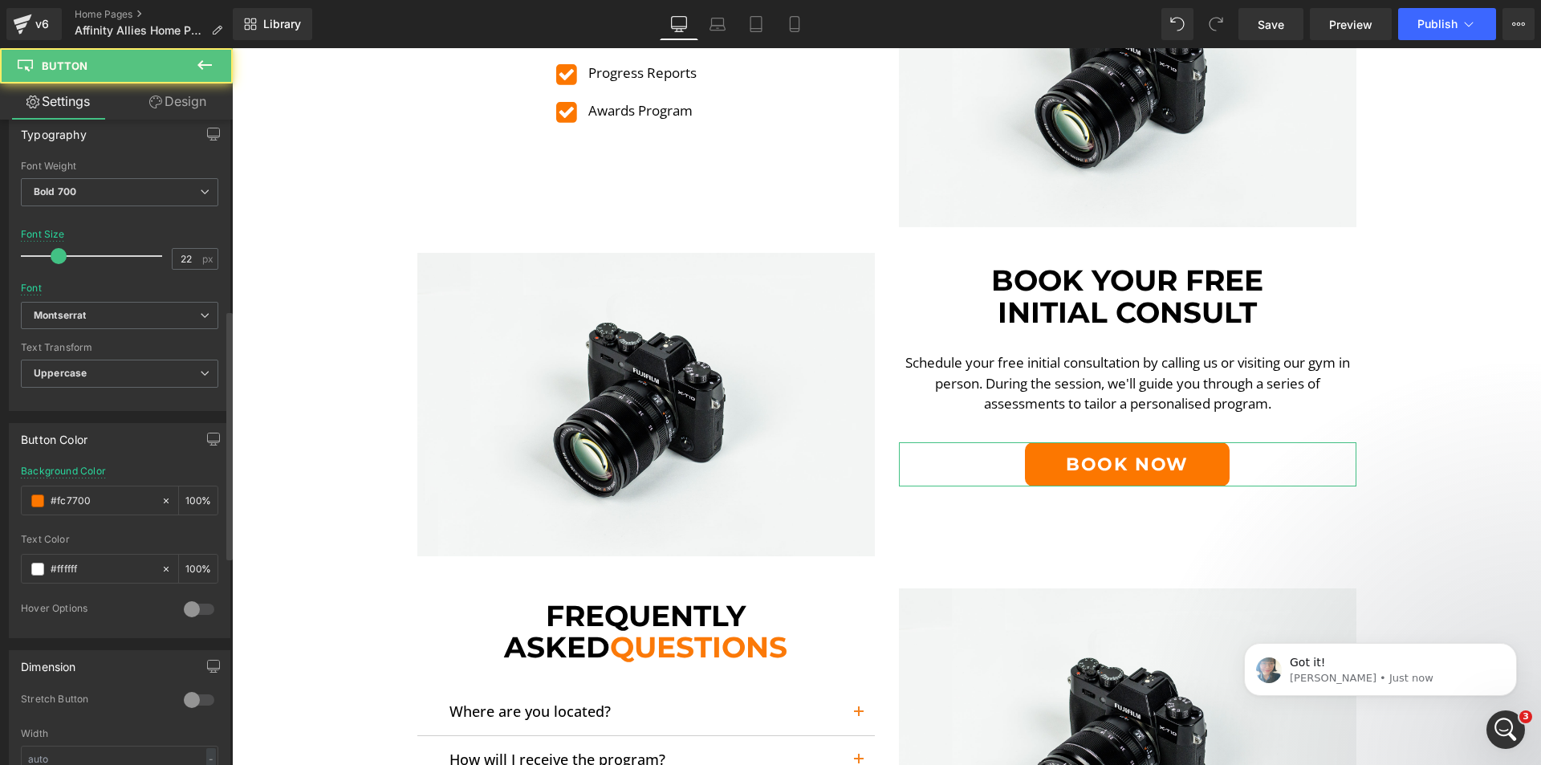
scroll to position [803, 0]
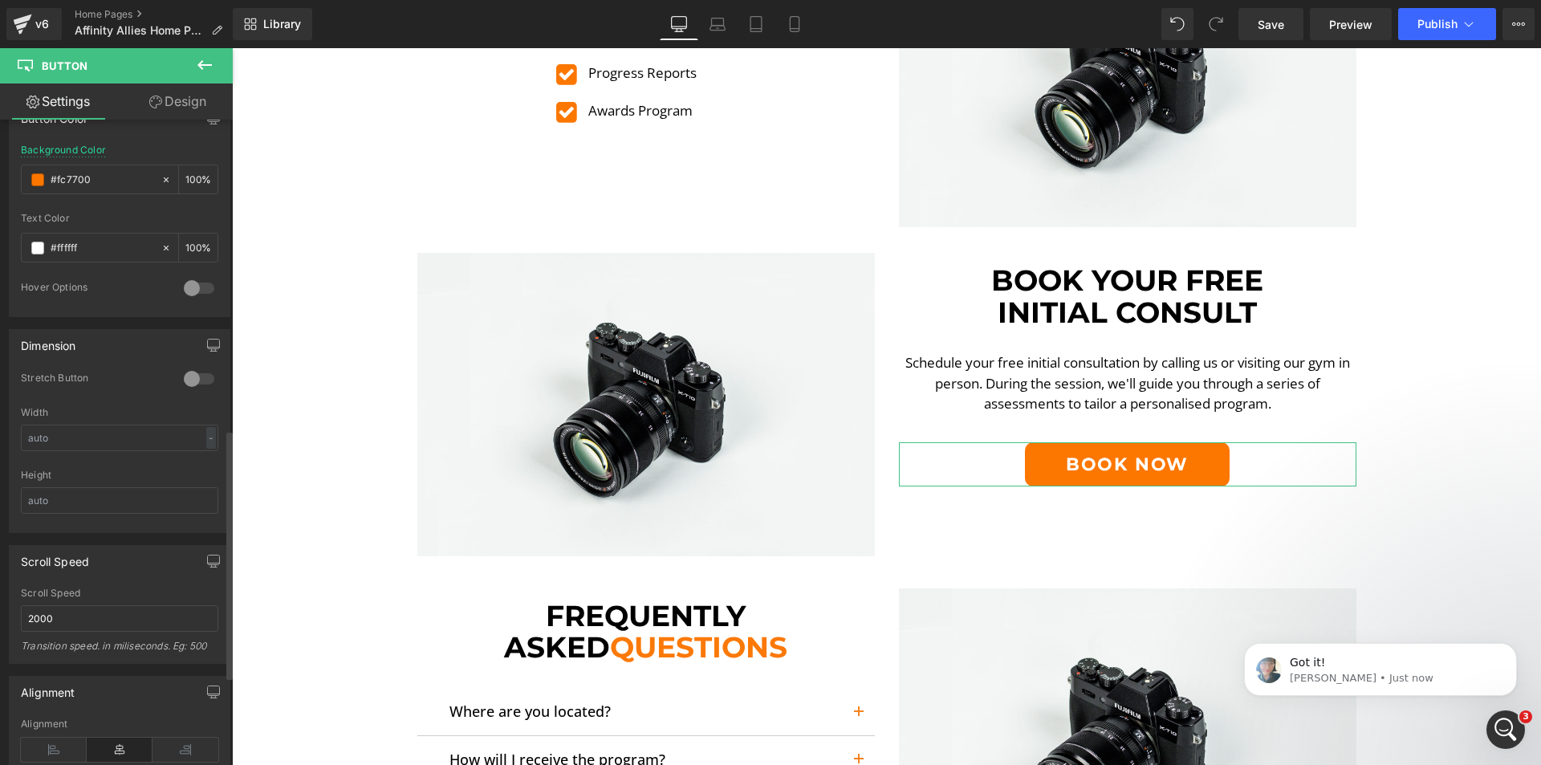
click at [204, 378] on div at bounding box center [199, 379] width 39 height 26
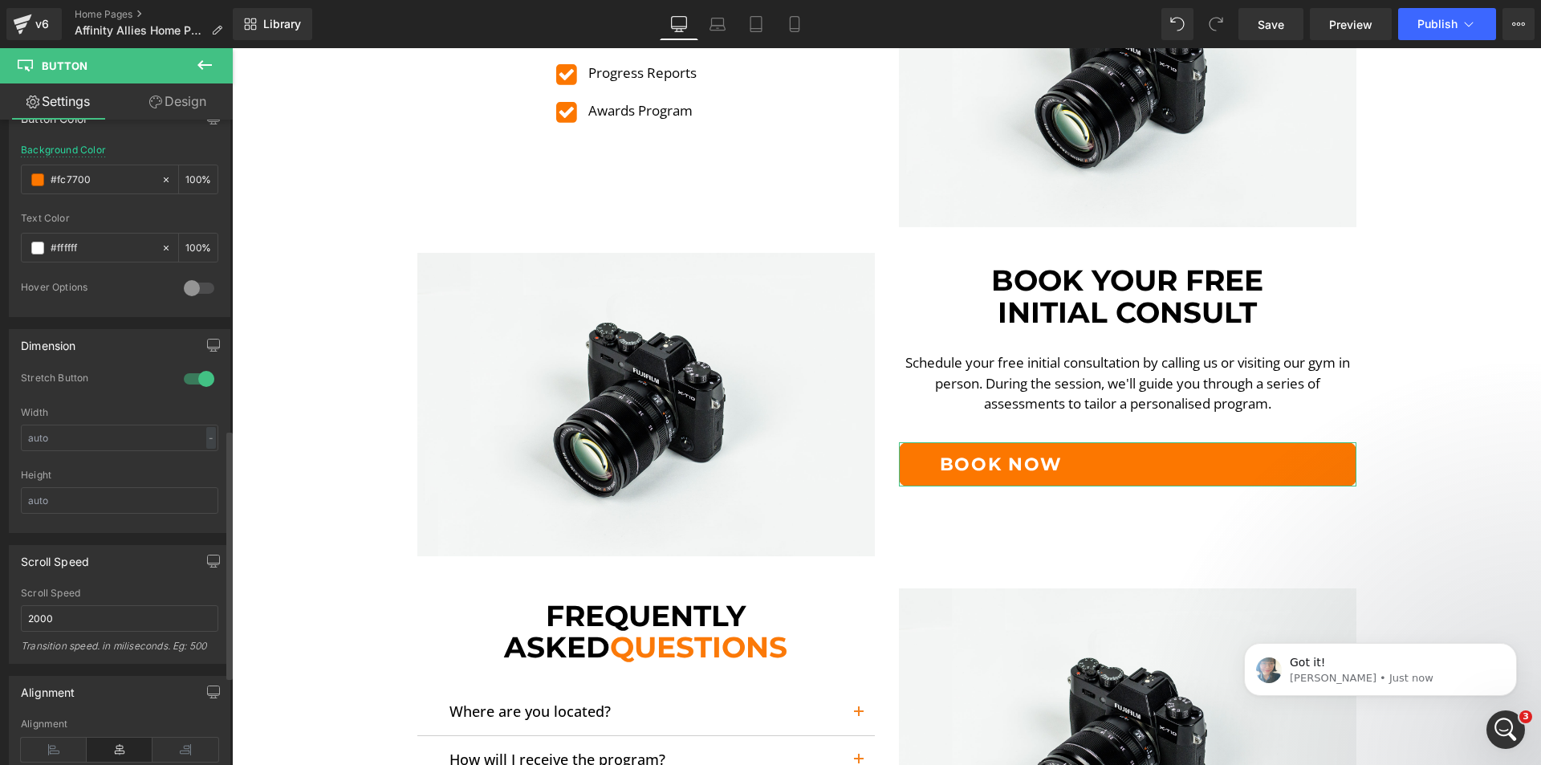
scroll to position [883, 0]
